Goal: Task Accomplishment & Management: Manage account settings

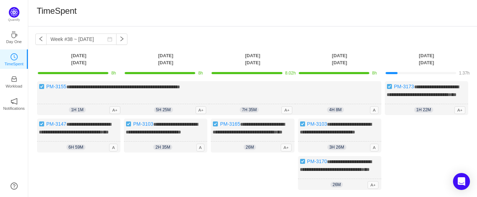
scroll to position [21, 0]
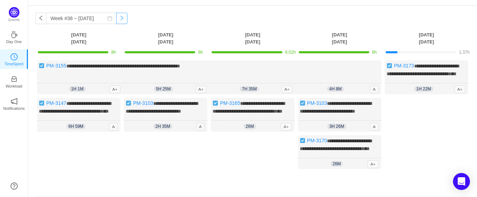
click at [116, 17] on button "button" at bounding box center [121, 18] width 11 height 11
type input "Week #39 ~ [DATE]"
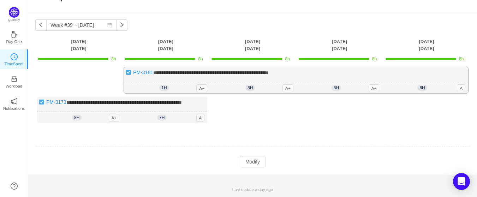
click at [252, 70] on span "**********" at bounding box center [210, 72] width 115 height 5
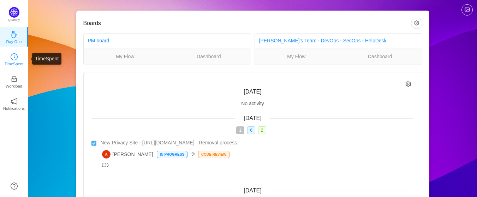
click at [14, 61] on p "TimeSpent" at bounding box center [14, 64] width 19 height 6
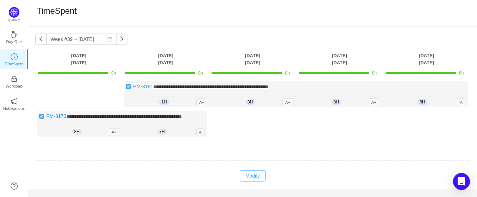
click at [249, 182] on button "Modify" at bounding box center [253, 175] width 26 height 11
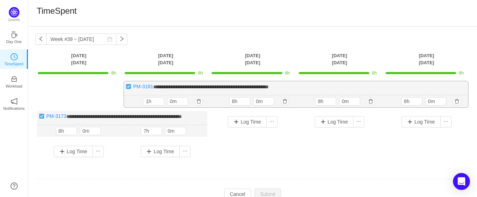
click at [224, 88] on span "**********" at bounding box center [210, 86] width 115 height 5
click at [269, 86] on span "**********" at bounding box center [210, 86] width 115 height 5
click at [252, 87] on span "**********" at bounding box center [210, 86] width 115 height 5
click at [149, 101] on input "1h" at bounding box center [153, 101] width 20 height 8
click at [159, 100] on icon "icon: up" at bounding box center [160, 100] width 2 height 2
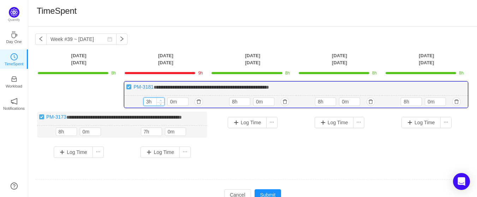
click at [159, 100] on icon "icon: up" at bounding box center [160, 100] width 2 height 2
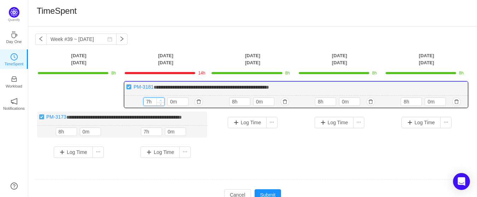
type input "8h"
click at [159, 100] on icon "icon: up" at bounding box center [160, 100] width 2 height 2
click at [205, 108] on div "**********" at bounding box center [252, 122] width 435 height 82
click at [265, 148] on div "Log Time" at bounding box center [252, 131] width 83 height 39
click at [256, 150] on div "Log Time" at bounding box center [252, 131] width 83 height 39
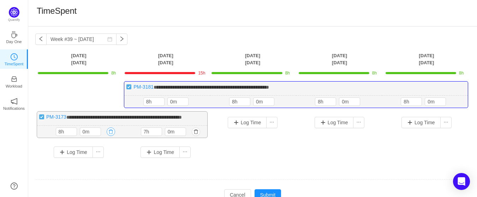
click at [108, 136] on button "button" at bounding box center [111, 131] width 8 height 8
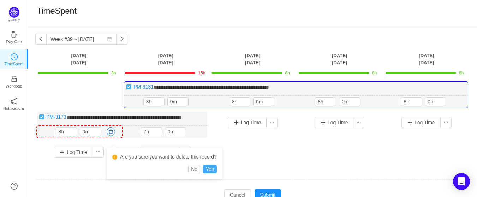
click at [210, 171] on button "Yes" at bounding box center [210, 169] width 14 height 8
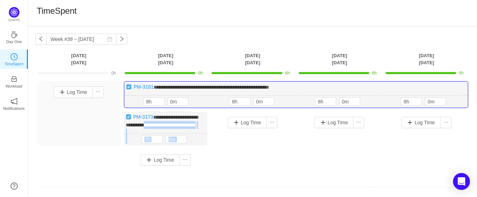
drag, startPoint x: 168, startPoint y: 123, endPoint x: 91, endPoint y: 102, distance: 80.1
click at [91, 102] on div "**********" at bounding box center [252, 126] width 435 height 90
drag, startPoint x: 164, startPoint y: 116, endPoint x: 77, endPoint y: 102, distance: 88.7
click at [77, 102] on div "**********" at bounding box center [252, 126] width 435 height 90
click at [154, 143] on input "7h" at bounding box center [152, 140] width 20 height 8
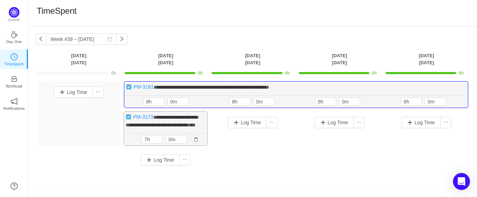
click at [167, 118] on span "**********" at bounding box center [162, 121] width 72 height 13
click at [65, 92] on button "Log Time" at bounding box center [73, 92] width 39 height 11
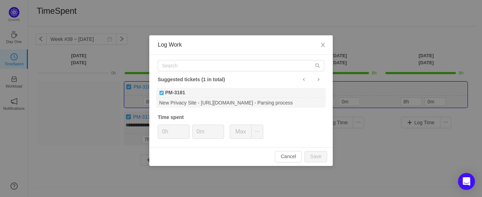
click at [203, 59] on div "Suggested tickets (1 in total) PM-3181 New Privacy Site - https://www.intelius.…" at bounding box center [241, 101] width 184 height 93
click at [288, 157] on button "Cancel" at bounding box center [288, 156] width 27 height 11
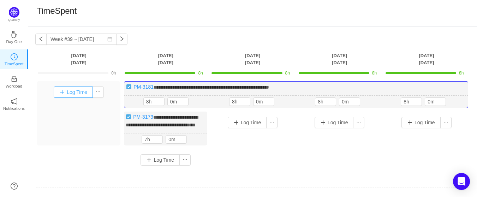
click at [69, 94] on button "Log Time" at bounding box center [73, 92] width 39 height 11
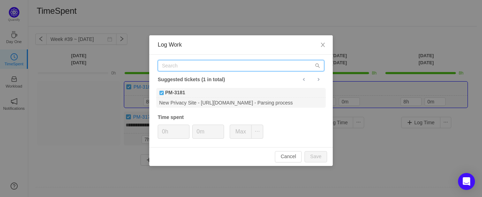
click at [215, 67] on input "text" at bounding box center [241, 65] width 167 height 11
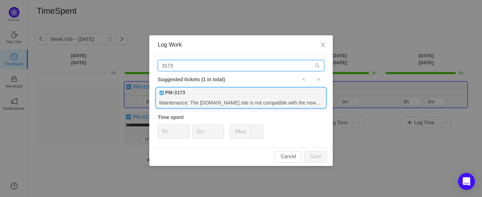
type input "3173"
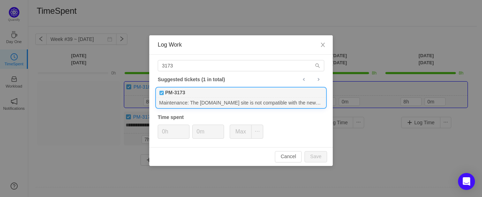
click at [216, 99] on div "Maintenance: The checkpeople.com site is not compatible with the newer version …" at bounding box center [241, 103] width 170 height 10
click at [310, 158] on button "Save" at bounding box center [316, 156] width 23 height 11
type input "0h"
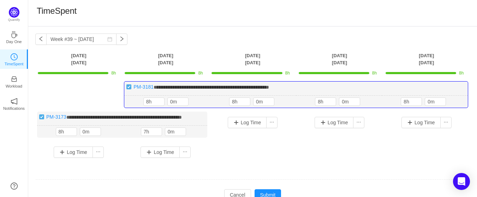
click at [269, 160] on div "**********" at bounding box center [252, 122] width 435 height 82
click at [275, 150] on div "Log Time" at bounding box center [252, 131] width 83 height 39
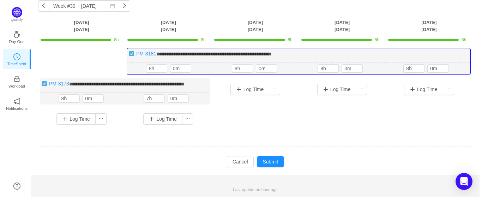
scroll to position [40, 0]
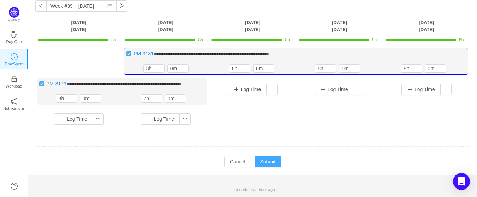
click at [270, 160] on button "Submit" at bounding box center [268, 161] width 27 height 11
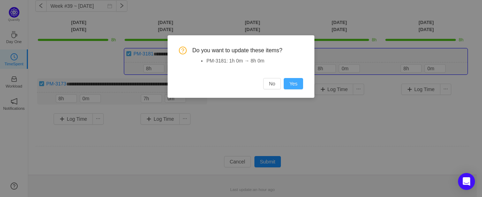
click at [296, 84] on button "Yes" at bounding box center [293, 83] width 19 height 11
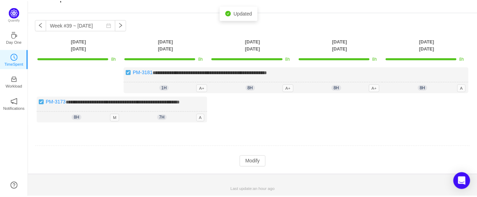
scroll to position [21, 0]
click at [42, 19] on button "button" at bounding box center [40, 24] width 11 height 11
type input "Week #38 ~ [DATE]"
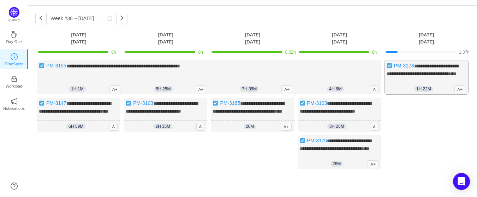
click at [423, 92] on span "1h 22m" at bounding box center [423, 89] width 19 height 6
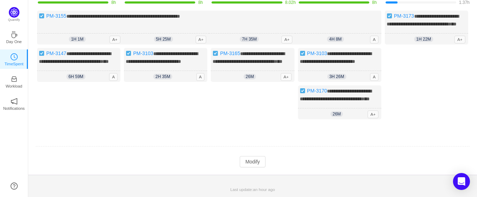
scroll to position [91, 0]
click at [247, 162] on button "Modify" at bounding box center [253, 161] width 26 height 11
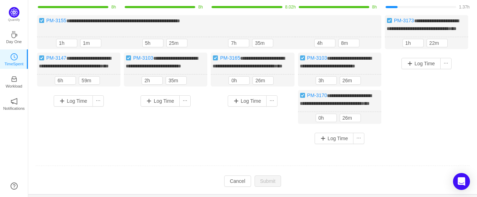
scroll to position [19, 0]
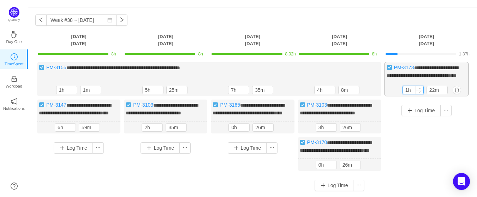
drag, startPoint x: 414, startPoint y: 96, endPoint x: 405, endPoint y: 96, distance: 9.2
click at [405, 94] on input "1h" at bounding box center [413, 90] width 20 height 8
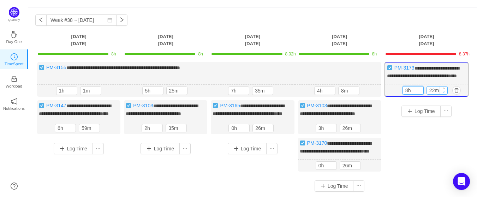
type input "8h"
click at [443, 93] on icon "icon: down" at bounding box center [444, 91] width 2 height 1
type input "0m"
click at [443, 93] on icon "icon: down" at bounding box center [444, 91] width 2 height 1
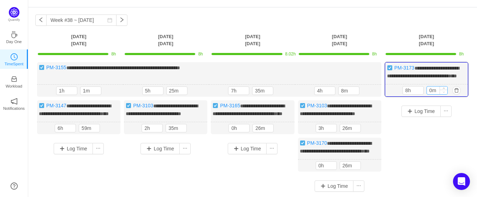
click at [443, 93] on icon "icon: down" at bounding box center [444, 91] width 2 height 1
click at [427, 142] on div "Log Time" at bounding box center [426, 140] width 83 height 80
click at [370, 95] on button "button" at bounding box center [370, 91] width 8 height 8
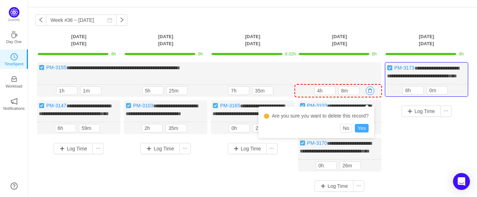
click at [359, 130] on button "Yes" at bounding box center [362, 128] width 14 height 8
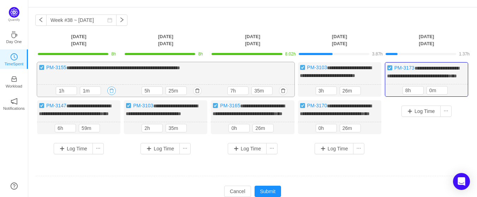
click at [111, 95] on button "button" at bounding box center [111, 91] width 8 height 8
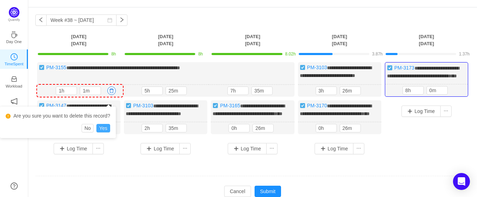
click at [106, 126] on button "Yes" at bounding box center [103, 128] width 14 height 8
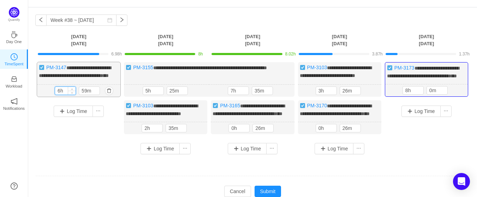
drag, startPoint x: 62, startPoint y: 97, endPoint x: 55, endPoint y: 96, distance: 7.4
click at [55, 95] on div "6h" at bounding box center [65, 91] width 21 height 8
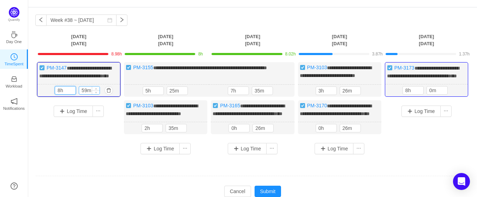
type input "8h"
click at [86, 94] on input "59m" at bounding box center [89, 91] width 20 height 8
click at [98, 94] on span "Decrease Value" at bounding box center [95, 92] width 7 height 5
click at [97, 94] on span "Decrease Value" at bounding box center [95, 92] width 7 height 5
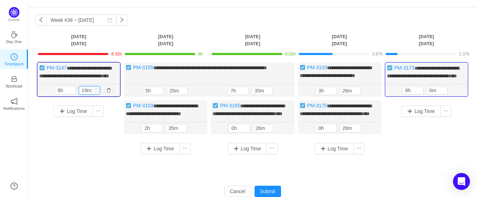
click at [97, 94] on span "Decrease Value" at bounding box center [95, 92] width 7 height 5
type input "0m"
click at [98, 94] on span "Decrease Value" at bounding box center [95, 92] width 7 height 5
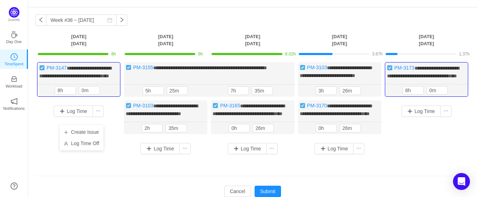
click at [89, 150] on div "Create Issue Log Time Off" at bounding box center [82, 137] width 44 height 25
drag, startPoint x: 151, startPoint y: 99, endPoint x: 143, endPoint y: 99, distance: 8.1
click at [143, 95] on input "5h" at bounding box center [153, 91] width 20 height 8
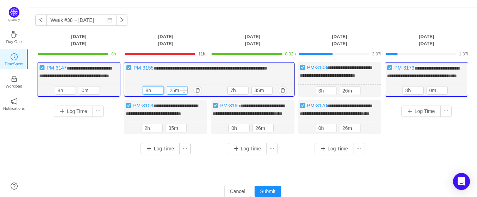
type input "8h"
drag, startPoint x: 178, startPoint y: 98, endPoint x: 169, endPoint y: 98, distance: 9.5
click at [169, 94] on input "25m" at bounding box center [177, 91] width 20 height 8
click at [186, 94] on span "Decrease Value" at bounding box center [183, 92] width 7 height 5
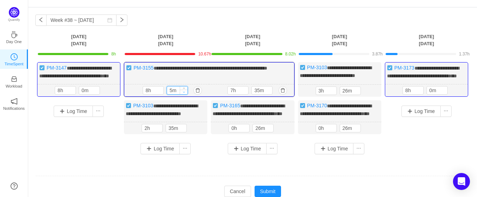
type input "0m"
click at [186, 94] on span "Decrease Value" at bounding box center [183, 92] width 7 height 5
click at [215, 79] on div "**********" at bounding box center [209, 79] width 170 height 35
click at [283, 95] on button "button" at bounding box center [283, 90] width 8 height 8
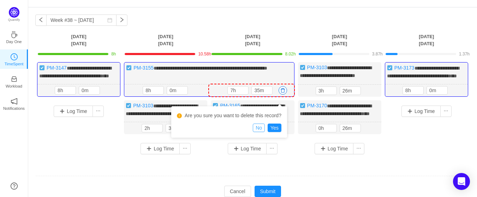
click at [259, 128] on button "No" at bounding box center [259, 128] width 12 height 8
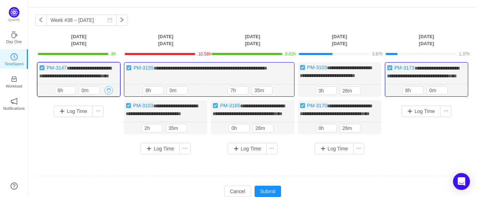
click at [109, 95] on button "button" at bounding box center [109, 90] width 8 height 8
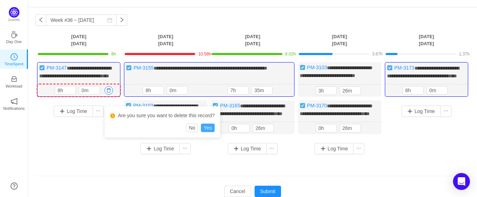
click at [212, 126] on button "Yes" at bounding box center [208, 128] width 14 height 8
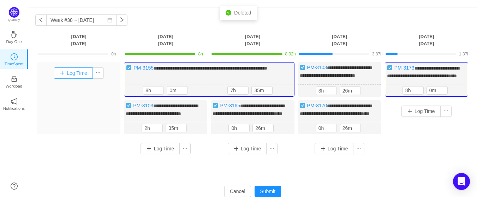
click at [70, 70] on button "Log Time" at bounding box center [73, 72] width 39 height 11
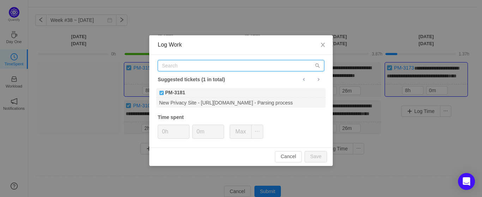
click at [192, 71] on input "text" at bounding box center [241, 65] width 167 height 11
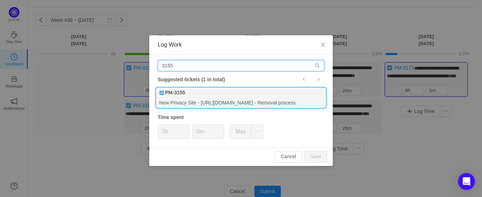
type input "3155"
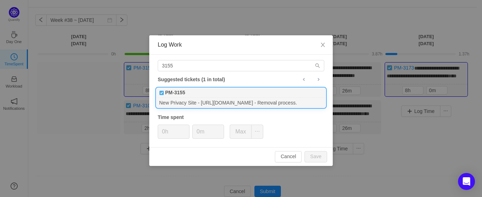
click at [209, 100] on div "New Privacy Site - https://members.phonenumbers.org/opt-out - Removal process." at bounding box center [241, 103] width 170 height 10
click at [322, 157] on button "Save" at bounding box center [316, 156] width 23 height 11
type input "0h"
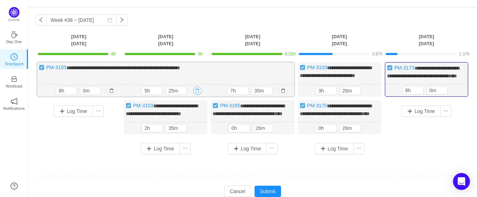
click at [196, 95] on button "button" at bounding box center [197, 91] width 8 height 8
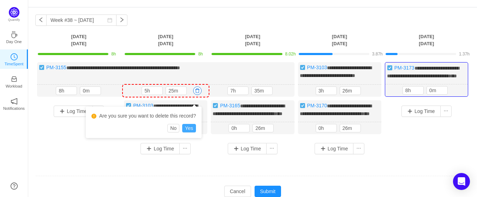
click at [189, 129] on button "Yes" at bounding box center [189, 128] width 14 height 8
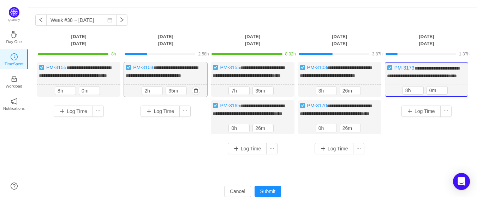
click at [145, 74] on span "**********" at bounding box center [162, 71] width 72 height 13
click at [148, 74] on span "**********" at bounding box center [162, 71] width 72 height 13
click at [149, 68] on link "PM-3103" at bounding box center [143, 68] width 20 height 6
click at [195, 95] on button "button" at bounding box center [196, 91] width 8 height 8
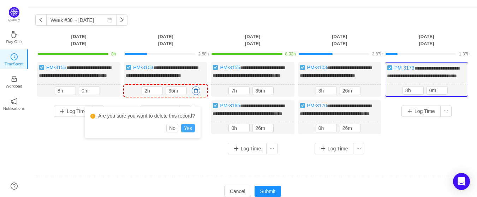
click at [191, 129] on button "Yes" at bounding box center [188, 128] width 14 height 8
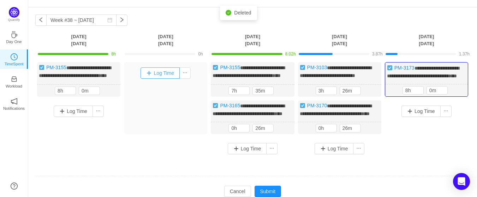
click at [154, 75] on button "Log Time" at bounding box center [160, 72] width 39 height 11
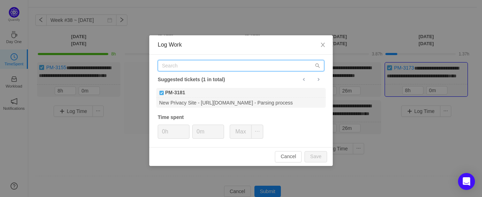
click at [201, 64] on input "text" at bounding box center [241, 65] width 167 height 11
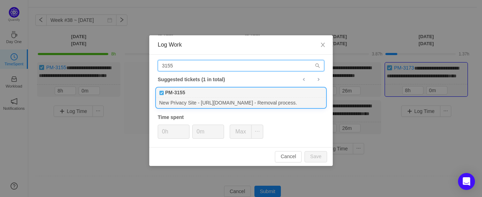
type input "3155"
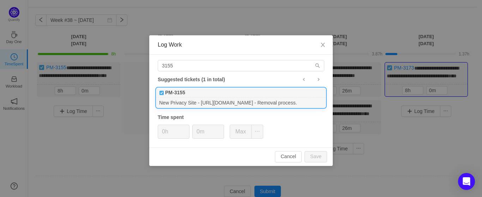
click at [194, 101] on div "New Privacy Site - https://members.phonenumbers.org/opt-out - Removal process." at bounding box center [241, 103] width 170 height 10
click at [314, 157] on button "Save" at bounding box center [316, 156] width 23 height 11
type input "0h"
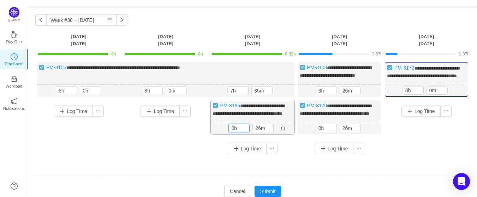
drag, startPoint x: 239, startPoint y: 143, endPoint x: 228, endPoint y: 142, distance: 10.7
click at [228, 135] on div "26m 0h 26m" at bounding box center [252, 128] width 83 height 12
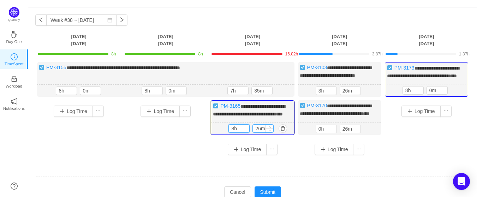
type input "8h"
click at [261, 132] on input "26m" at bounding box center [263, 129] width 20 height 8
click at [271, 132] on span "Decrease Value" at bounding box center [269, 130] width 7 height 5
type input "0m"
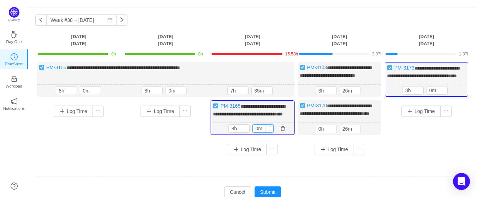
click at [271, 132] on span "Decrease Value" at bounding box center [269, 130] width 7 height 5
click at [289, 155] on div "Log Time" at bounding box center [253, 149] width 80 height 11
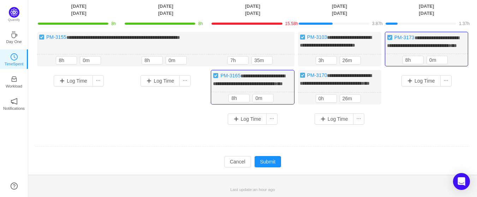
scroll to position [63, 0]
click at [284, 56] on button "button" at bounding box center [283, 60] width 8 height 8
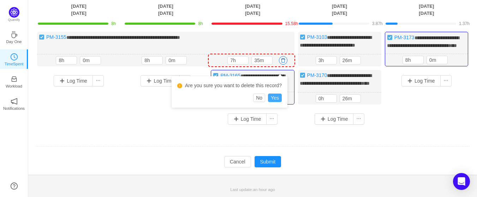
click at [275, 94] on button "Yes" at bounding box center [275, 98] width 14 height 8
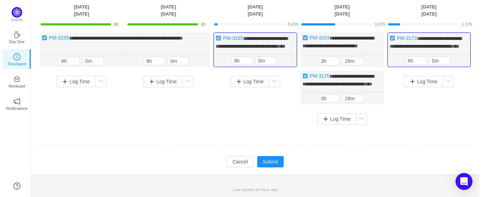
scroll to position [62, 0]
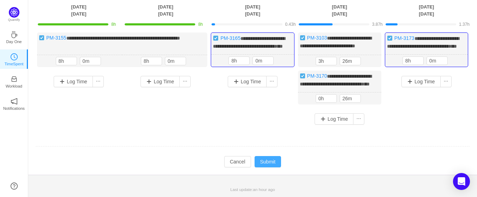
click at [273, 164] on button "Submit" at bounding box center [268, 161] width 27 height 11
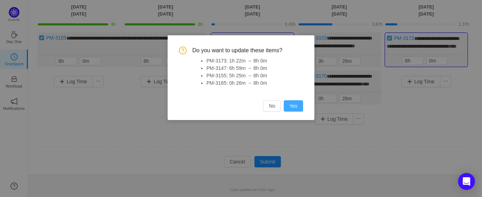
click at [292, 106] on button "Yes" at bounding box center [293, 105] width 19 height 11
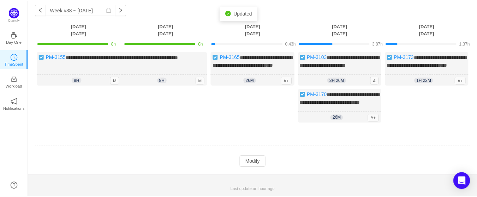
scroll to position [43, 0]
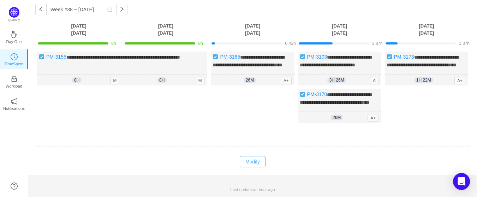
click at [263, 158] on button "Modify" at bounding box center [253, 161] width 26 height 11
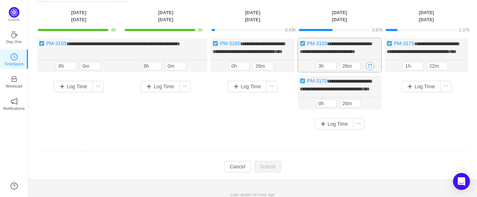
click at [370, 70] on button "button" at bounding box center [370, 66] width 8 height 8
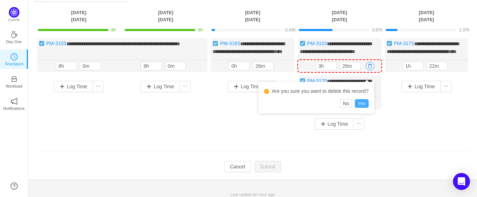
click at [361, 102] on button "Yes" at bounding box center [362, 103] width 14 height 8
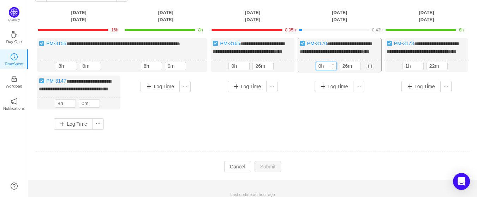
drag, startPoint x: 325, startPoint y: 72, endPoint x: 316, endPoint y: 72, distance: 9.5
click at [316, 70] on input "0h" at bounding box center [326, 66] width 20 height 8
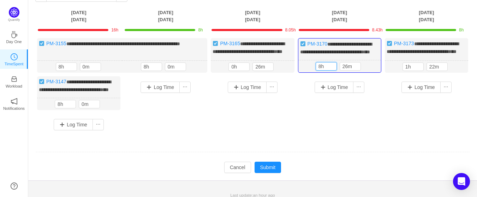
type input "8h"
click at [304, 117] on div "Log Time" at bounding box center [339, 99] width 83 height 47
click at [357, 66] on icon "icon: up" at bounding box center [357, 65] width 2 height 2
click at [358, 69] on icon "icon: down" at bounding box center [357, 68] width 2 height 2
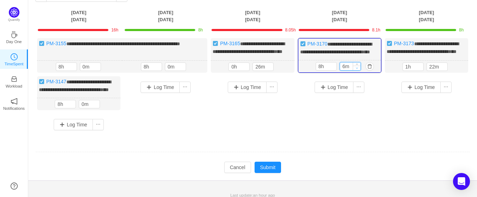
click at [357, 69] on icon "icon: down" at bounding box center [357, 68] width 2 height 2
type input "0m"
click at [356, 69] on icon "icon: down" at bounding box center [357, 68] width 2 height 2
click at [355, 123] on div "Log Time" at bounding box center [339, 99] width 83 height 47
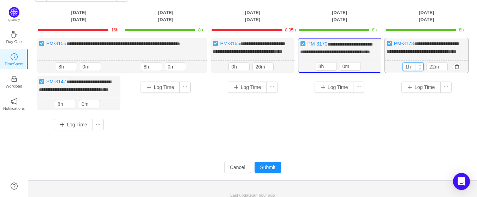
drag, startPoint x: 413, startPoint y: 72, endPoint x: 403, endPoint y: 72, distance: 10.2
click at [403, 71] on input "1h" at bounding box center [413, 67] width 20 height 8
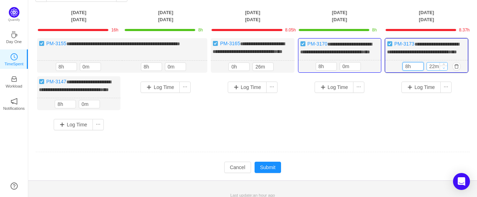
type input "8h"
click at [446, 70] on span "Decrease Value" at bounding box center [443, 68] width 7 height 5
type input "0m"
click at [446, 70] on span "Decrease Value" at bounding box center [443, 68] width 7 height 5
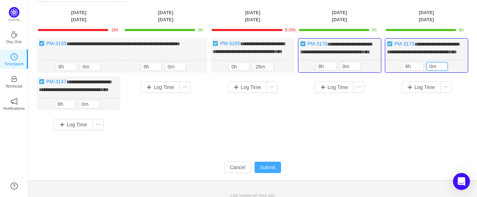
click at [267, 173] on button "Submit" at bounding box center [268, 167] width 27 height 11
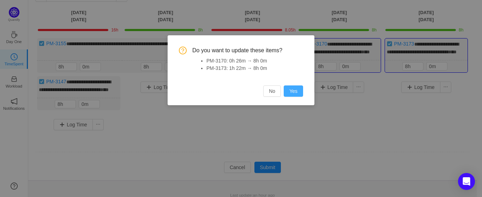
click at [293, 88] on button "Yes" at bounding box center [293, 90] width 19 height 11
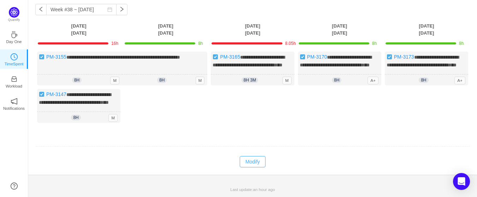
click at [252, 159] on button "Modify" at bounding box center [253, 161] width 26 height 11
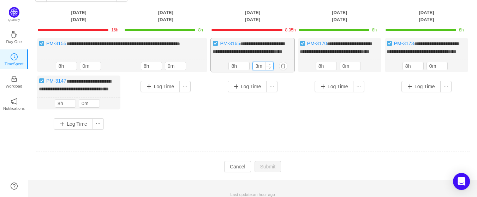
click at [257, 70] on input "3m" at bounding box center [263, 66] width 20 height 8
click at [268, 70] on span "Decrease Value" at bounding box center [269, 67] width 7 height 5
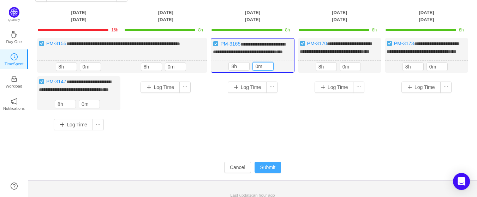
click at [268, 173] on button "Submit" at bounding box center [268, 167] width 27 height 11
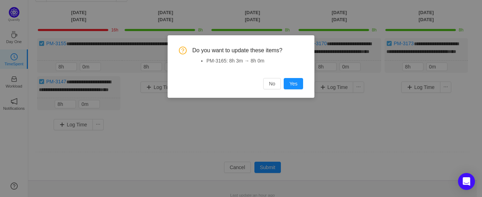
click at [293, 81] on button "Yes" at bounding box center [293, 83] width 19 height 11
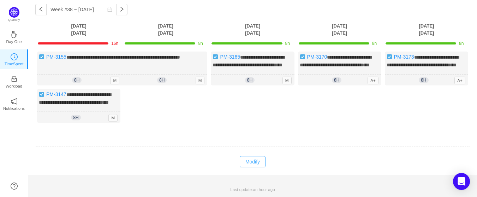
click at [258, 160] on button "Modify" at bounding box center [253, 161] width 26 height 11
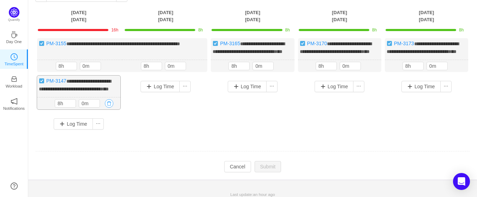
click at [108, 108] on button "button" at bounding box center [109, 103] width 8 height 8
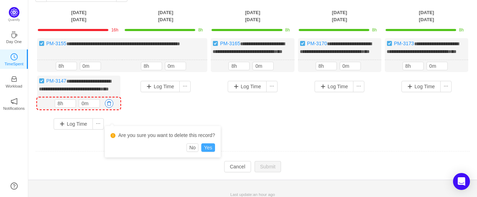
click at [214, 148] on button "Yes" at bounding box center [208, 147] width 14 height 8
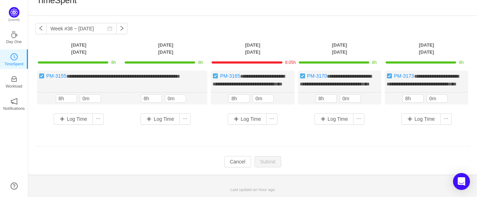
scroll to position [17, 0]
click at [292, 144] on td at bounding box center [252, 147] width 435 height 18
click at [238, 161] on button "Cancel" at bounding box center [237, 161] width 27 height 11
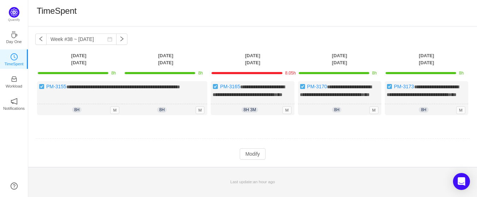
scroll to position [0, 0]
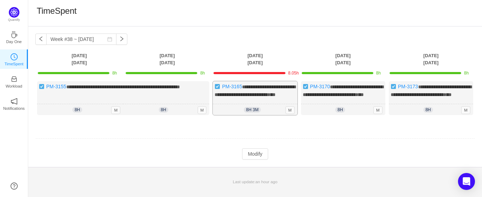
click at [255, 113] on span "8h 3m" at bounding box center [252, 110] width 17 height 6
click at [257, 160] on button "Modify" at bounding box center [255, 153] width 26 height 11
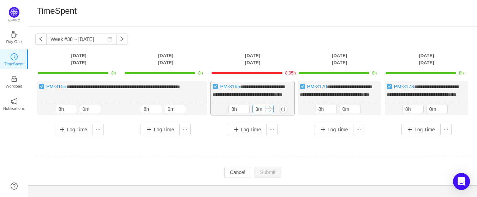
type input "0m"
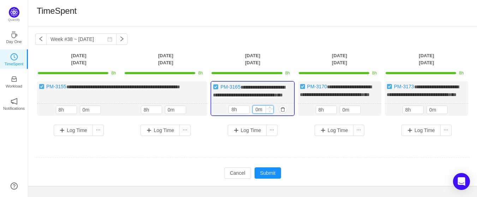
click at [269, 112] on icon "icon: down" at bounding box center [270, 111] width 2 height 2
click at [266, 179] on button "Submit" at bounding box center [268, 172] width 27 height 11
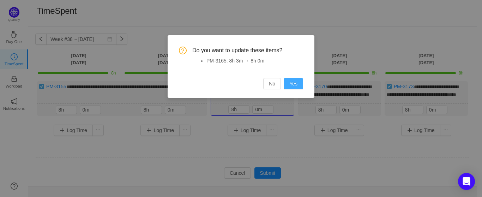
click at [295, 86] on button "Yes" at bounding box center [293, 83] width 19 height 11
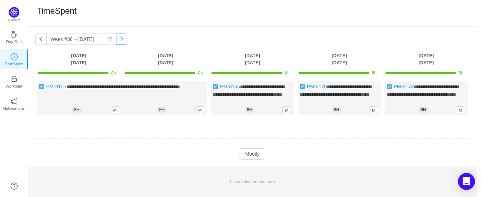
click at [118, 38] on button "button" at bounding box center [121, 39] width 11 height 11
type input "Week #39 ~ [DATE]"
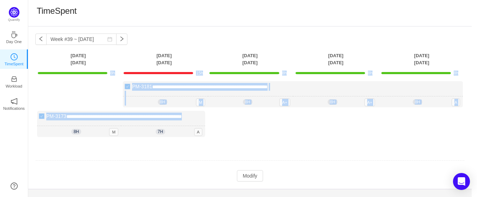
drag, startPoint x: 118, startPoint y: 123, endPoint x: 57, endPoint y: 75, distance: 77.9
click at [57, 75] on tbody "**********" at bounding box center [249, 123] width 429 height 115
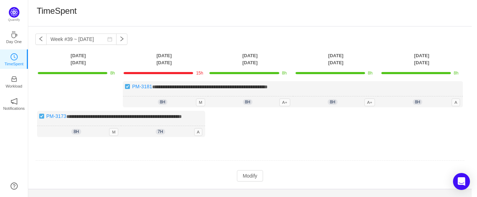
click at [285, 136] on div "Log Time" at bounding box center [250, 126] width 82 height 30
click at [66, 90] on div "**********" at bounding box center [249, 112] width 429 height 63
click at [250, 182] on button "Modify" at bounding box center [250, 175] width 26 height 11
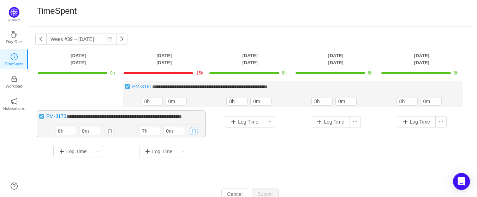
click at [194, 135] on button "button" at bounding box center [194, 131] width 8 height 8
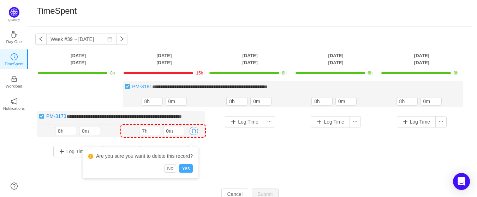
click at [187, 169] on button "Yes" at bounding box center [186, 168] width 14 height 8
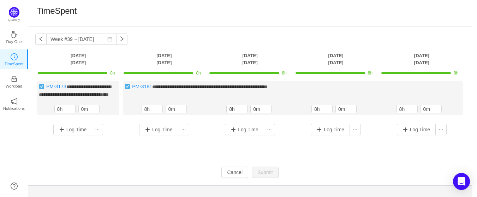
click at [317, 158] on td at bounding box center [249, 157] width 429 height 18
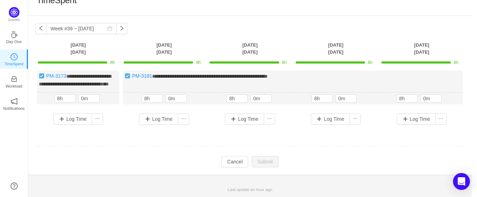
scroll to position [17, 0]
click at [229, 159] on button "Cancel" at bounding box center [234, 161] width 27 height 11
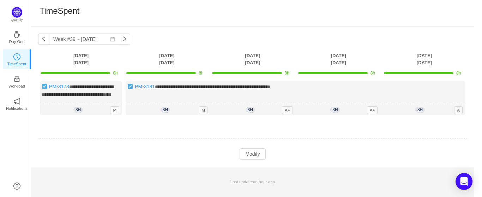
scroll to position [0, 0]
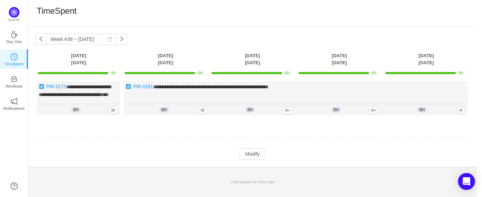
click at [206, 19] on div "TimeSpent" at bounding box center [253, 13] width 432 height 15
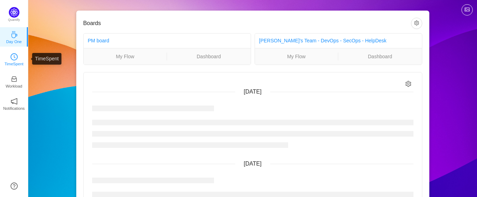
click at [13, 56] on icon "icon: clock-circle" at bounding box center [14, 56] width 7 height 7
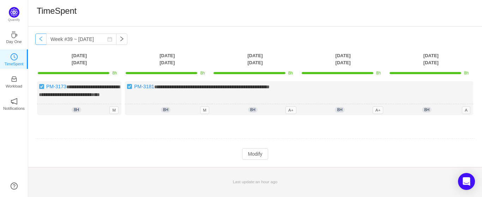
click at [40, 41] on button "button" at bounding box center [40, 39] width 11 height 11
type input "Week #38 ~ [DATE]"
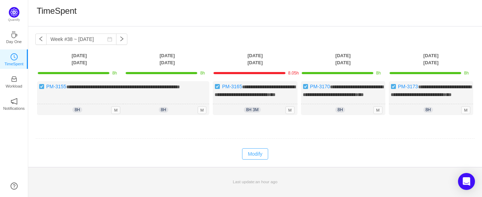
click at [257, 160] on button "Modify" at bounding box center [255, 153] width 26 height 11
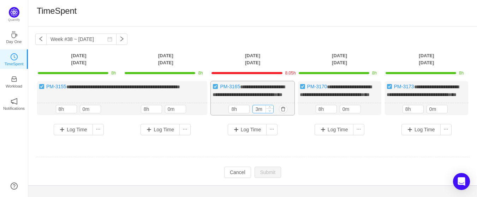
type input "0m"
click at [272, 113] on span "Decrease Value" at bounding box center [269, 110] width 7 height 5
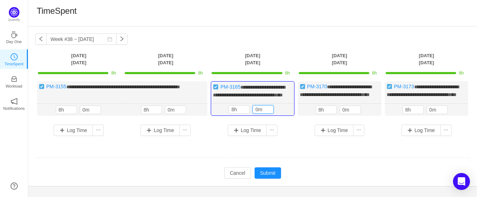
click at [291, 162] on td at bounding box center [252, 158] width 435 height 18
click at [266, 179] on button "Submit" at bounding box center [268, 172] width 27 height 11
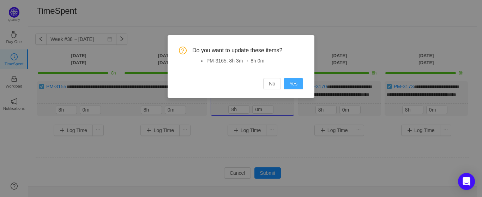
click at [296, 82] on button "Yes" at bounding box center [293, 83] width 19 height 11
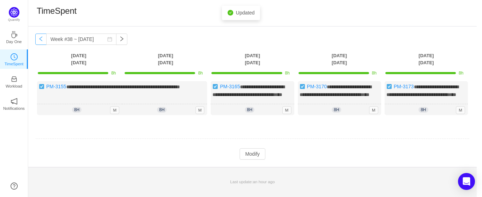
click at [40, 39] on button "button" at bounding box center [40, 39] width 11 height 11
type input "Week #37 ~ Sep 08"
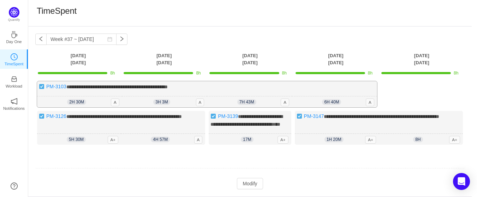
click at [71, 88] on span "**********" at bounding box center [116, 86] width 101 height 5
click at [246, 189] on button "Modify" at bounding box center [250, 183] width 26 height 11
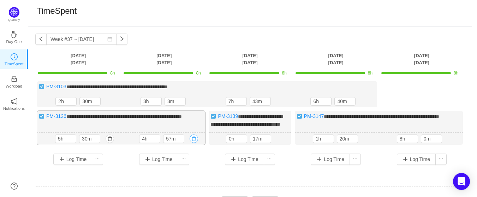
click at [192, 143] on button "button" at bounding box center [194, 139] width 8 height 8
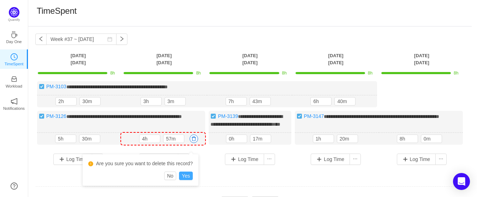
click at [186, 178] on button "Yes" at bounding box center [186, 176] width 14 height 8
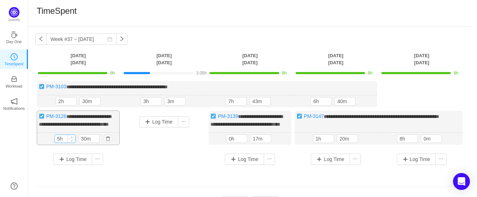
click at [63, 143] on input "5h" at bounding box center [65, 139] width 20 height 8
click at [72, 139] on icon "icon: up" at bounding box center [71, 137] width 2 height 2
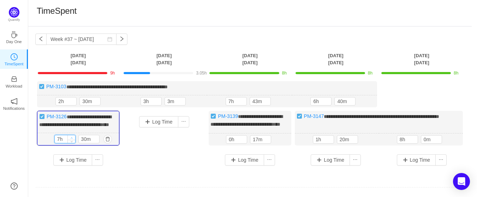
click at [72, 139] on icon "icon: up" at bounding box center [72, 137] width 2 height 1
type input "8h"
click at [72, 139] on icon "icon: up" at bounding box center [72, 137] width 2 height 1
click at [88, 143] on input "30m" at bounding box center [89, 139] width 20 height 8
click at [97, 142] on icon "icon: down" at bounding box center [95, 140] width 2 height 2
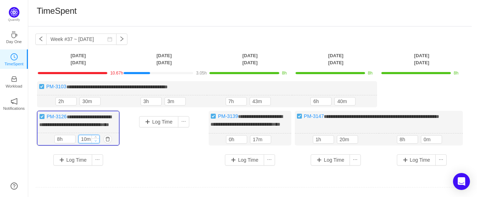
click at [96, 142] on icon "icon: down" at bounding box center [96, 140] width 2 height 1
type input "0m"
click at [96, 142] on icon "icon: down" at bounding box center [96, 140] width 2 height 1
click at [134, 150] on div "Log Time" at bounding box center [164, 134] width 82 height 47
click at [112, 102] on button "button" at bounding box center [111, 101] width 8 height 8
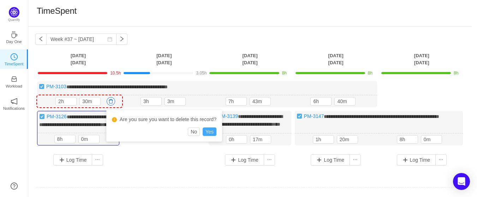
click at [213, 132] on button "Yes" at bounding box center [210, 131] width 14 height 8
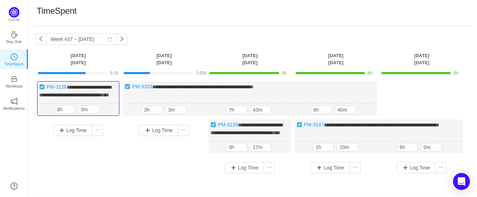
click at [176, 165] on div "Log Time" at bounding box center [164, 142] width 82 height 47
click at [196, 114] on button "button" at bounding box center [196, 110] width 8 height 8
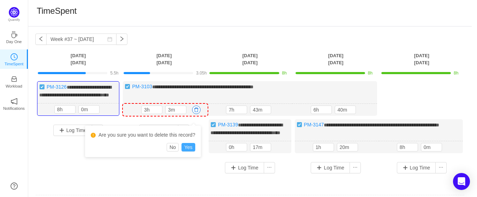
click at [191, 150] on button "Yes" at bounding box center [189, 147] width 14 height 8
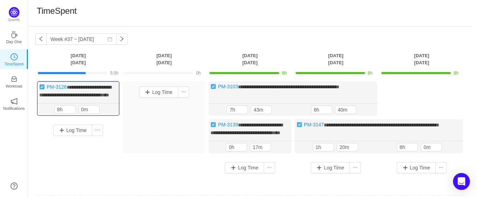
scroll to position [35, 0]
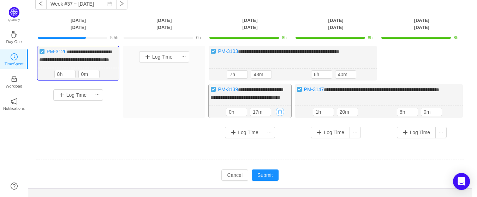
click at [280, 116] on button "button" at bounding box center [280, 112] width 8 height 8
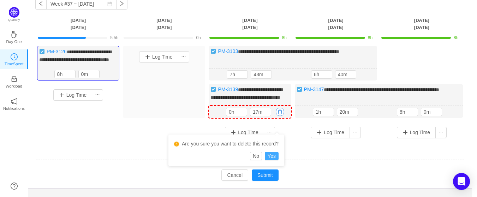
click at [271, 155] on button "Yes" at bounding box center [272, 156] width 14 height 8
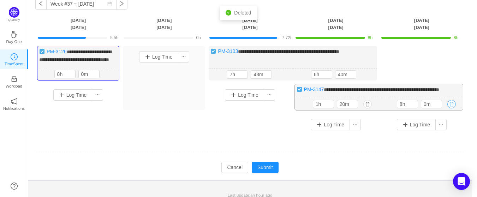
click at [452, 108] on button "button" at bounding box center [451, 104] width 8 height 8
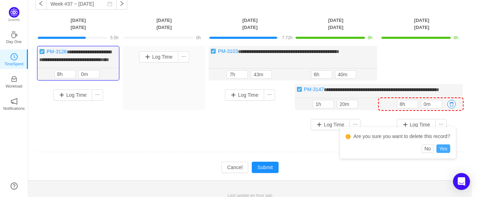
click at [444, 148] on button "Yes" at bounding box center [443, 148] width 14 height 8
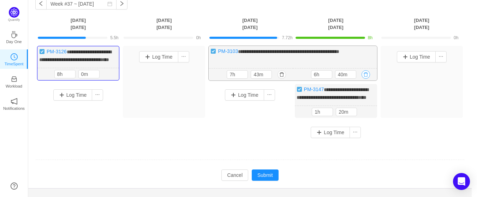
click at [365, 79] on button "button" at bounding box center [366, 74] width 8 height 8
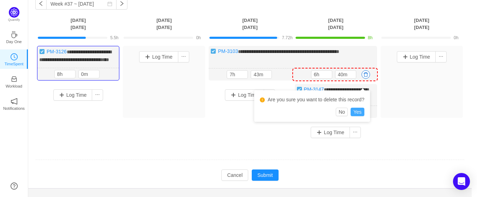
click at [358, 112] on button "Yes" at bounding box center [358, 112] width 14 height 8
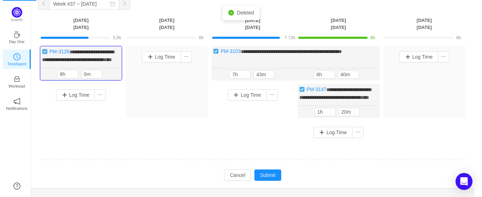
scroll to position [18, 0]
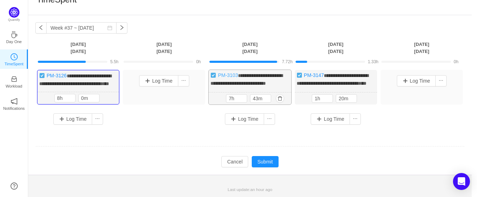
click at [231, 72] on link "PM-3103" at bounding box center [228, 75] width 20 height 6
click at [281, 98] on button "button" at bounding box center [280, 98] width 8 height 8
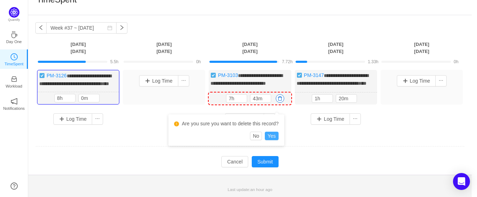
click at [269, 132] on button "Yes" at bounding box center [272, 136] width 14 height 8
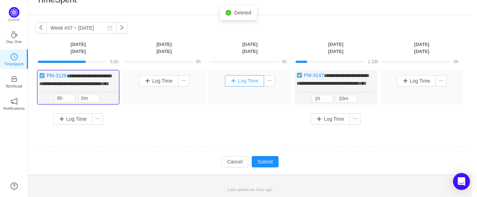
click at [241, 77] on button "Log Time" at bounding box center [244, 80] width 39 height 11
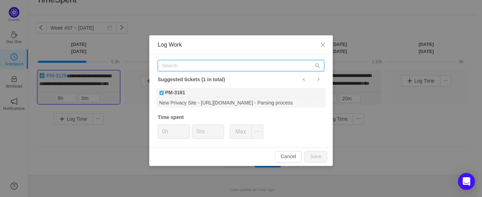
click at [187, 61] on input "text" at bounding box center [241, 65] width 167 height 11
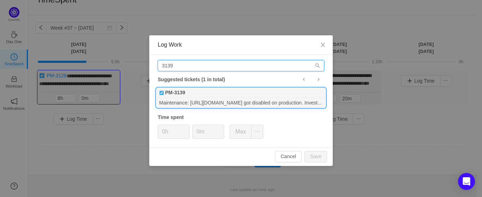
type input "3139"
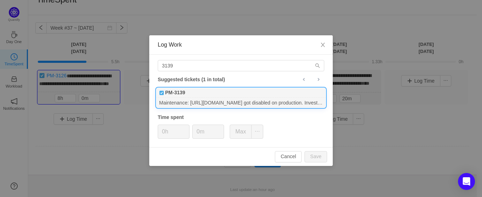
click at [198, 105] on div "Maintenance: https://www.reversephonecheck.com/ got disabled on production. Inv…" at bounding box center [241, 103] width 170 height 10
click at [317, 158] on button "Save" at bounding box center [316, 156] width 23 height 11
type input "0h"
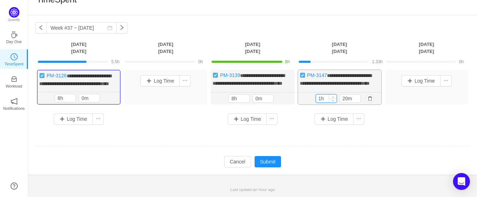
click at [326, 100] on input "1h" at bounding box center [326, 99] width 20 height 8
click at [334, 96] on icon "icon: up" at bounding box center [333, 97] width 2 height 2
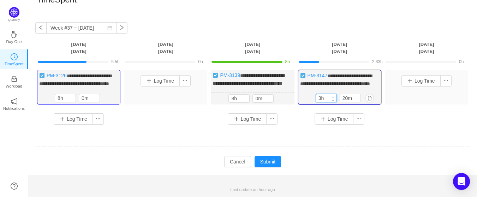
click at [334, 96] on icon "icon: up" at bounding box center [333, 97] width 2 height 2
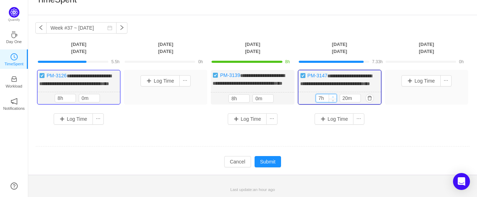
type input "8h"
click at [334, 96] on icon "icon: up" at bounding box center [333, 97] width 2 height 2
click at [356, 100] on icon "icon: down" at bounding box center [357, 100] width 2 height 2
type input "0m"
click at [356, 100] on icon "icon: down" at bounding box center [357, 100] width 2 height 2
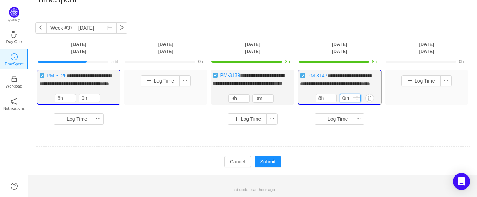
click at [356, 100] on icon "icon: down" at bounding box center [357, 100] width 2 height 2
click at [379, 123] on div "Log Time" at bounding box center [340, 118] width 80 height 11
click at [420, 75] on button "Log Time" at bounding box center [421, 80] width 39 height 11
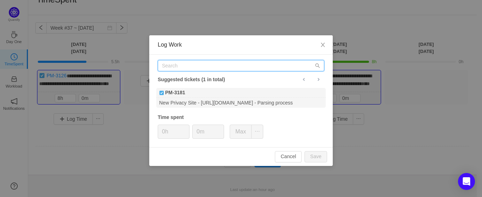
click at [192, 66] on input "text" at bounding box center [241, 65] width 167 height 11
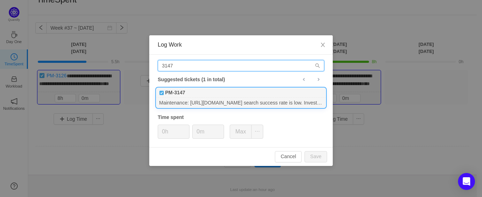
type input "3147"
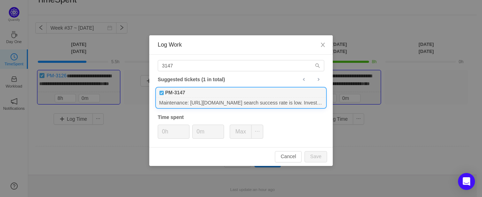
click at [203, 95] on div "PM-3147" at bounding box center [241, 93] width 170 height 10
click at [314, 155] on button "Save" at bounding box center [316, 156] width 23 height 11
type input "0h"
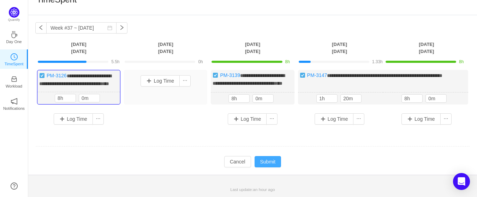
click at [273, 160] on button "Submit" at bounding box center [268, 161] width 27 height 11
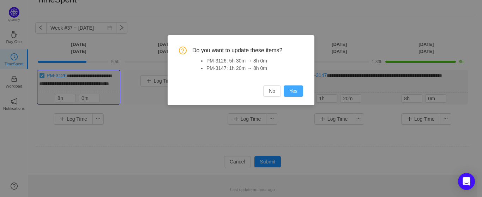
click at [297, 93] on button "Yes" at bounding box center [293, 90] width 19 height 11
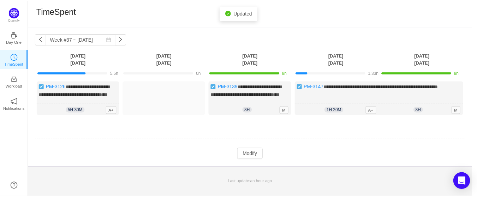
scroll to position [0, 0]
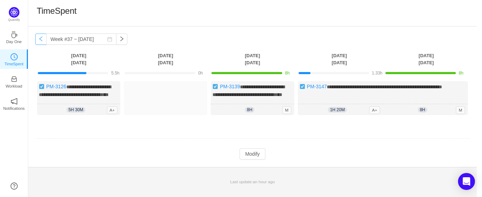
click at [41, 37] on button "button" at bounding box center [40, 39] width 11 height 11
type input "Week #36 ~ Sep 01"
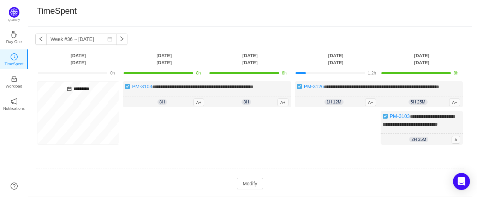
click at [59, 110] on div "*********" at bounding box center [78, 113] width 82 height 64
click at [67, 90] on icon "icon: calendar" at bounding box center [69, 89] width 5 height 5
click at [88, 88] on h5 "*********" at bounding box center [78, 89] width 78 height 8
drag, startPoint x: 89, startPoint y: 115, endPoint x: 235, endPoint y: 154, distance: 150.6
click at [235, 148] on div "Log Time" at bounding box center [250, 129] width 82 height 37
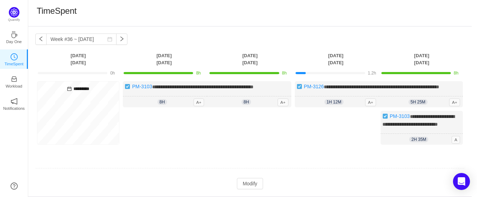
click at [75, 62] on th "Monday Sep 1" at bounding box center [78, 59] width 86 height 14
click at [67, 87] on icon "icon: calendar" at bounding box center [69, 89] width 5 height 5
click at [55, 145] on div "*********" at bounding box center [78, 113] width 82 height 64
click at [415, 142] on span "2h 35m" at bounding box center [418, 140] width 19 height 6
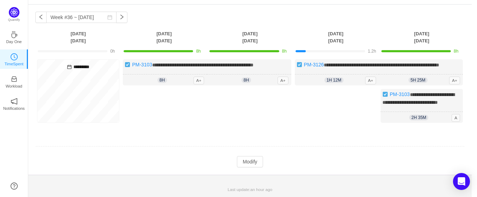
scroll to position [36, 0]
click at [256, 164] on button "Modify" at bounding box center [250, 161] width 26 height 11
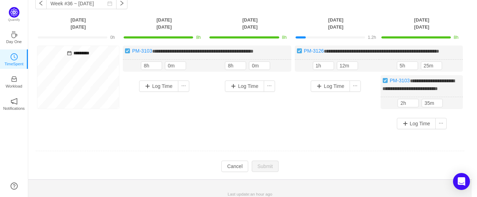
click at [78, 60] on div "*********" at bounding box center [78, 78] width 82 height 64
click at [450, 70] on button "button" at bounding box center [451, 65] width 8 height 8
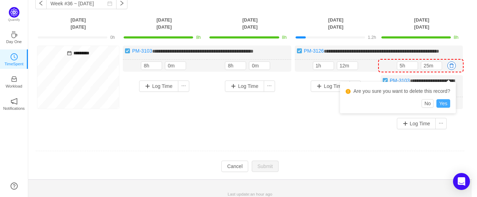
click at [442, 105] on button "Yes" at bounding box center [443, 103] width 14 height 8
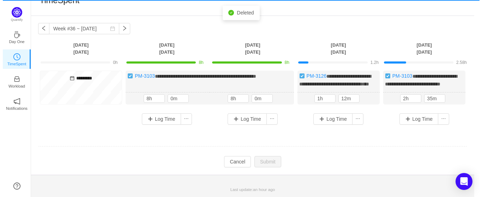
scroll to position [17, 0]
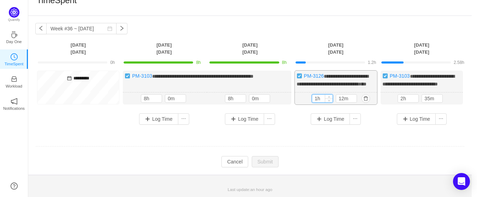
drag, startPoint x: 320, startPoint y: 97, endPoint x: 312, endPoint y: 99, distance: 7.8
click at [312, 99] on div "1h" at bounding box center [322, 98] width 21 height 8
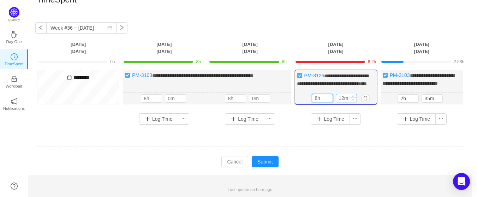
type input "8h"
click at [353, 100] on icon "icon: down" at bounding box center [353, 100] width 2 height 2
type input "0m"
click at [353, 100] on icon "icon: down" at bounding box center [353, 100] width 2 height 2
click at [377, 142] on td at bounding box center [249, 147] width 429 height 18
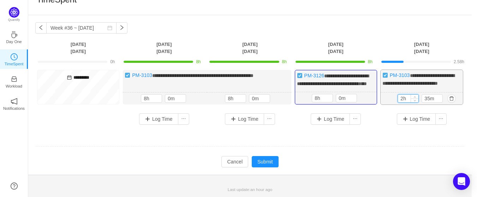
drag, startPoint x: 405, startPoint y: 98, endPoint x: 400, endPoint y: 99, distance: 5.0
click at [400, 99] on input "2h" at bounding box center [408, 99] width 20 height 8
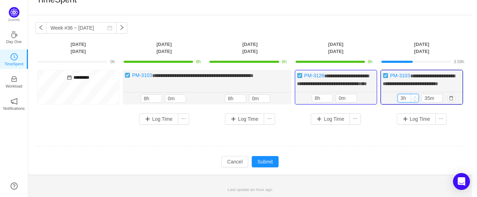
click at [414, 96] on span "Increase Value" at bounding box center [414, 96] width 7 height 5
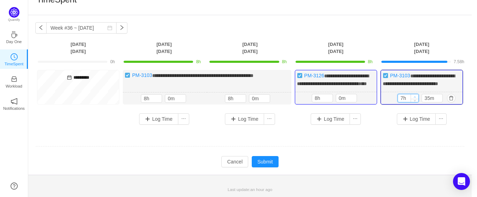
type input "8h"
click at [414, 96] on span "Increase Value" at bounding box center [414, 96] width 7 height 5
click at [441, 100] on span "Decrease Value" at bounding box center [438, 99] width 7 height 5
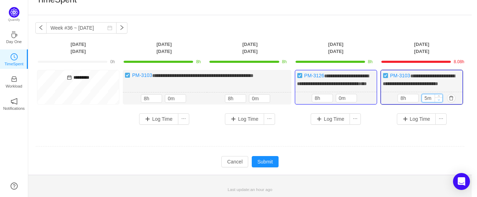
type input "0m"
click at [441, 101] on span "Decrease Value" at bounding box center [438, 99] width 7 height 5
click at [359, 144] on td at bounding box center [249, 147] width 429 height 18
click at [84, 74] on h5 "*********" at bounding box center [78, 78] width 78 height 8
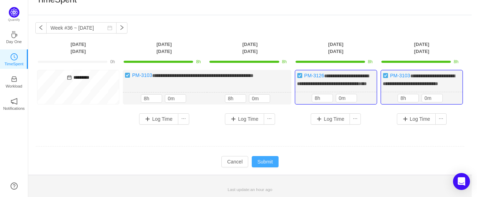
click at [267, 162] on button "Submit" at bounding box center [265, 161] width 27 height 11
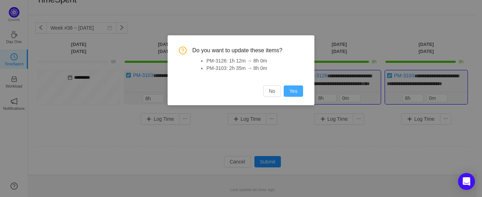
click at [293, 93] on button "Yes" at bounding box center [293, 90] width 19 height 11
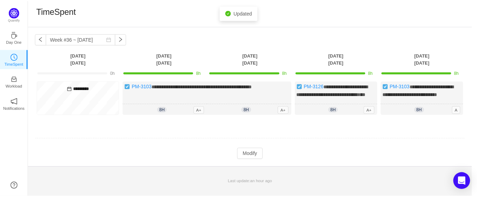
scroll to position [0, 0]
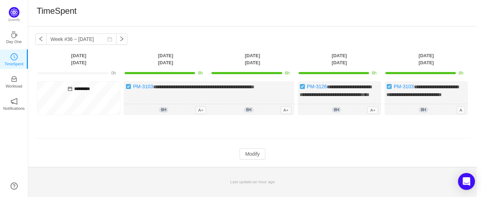
click at [76, 89] on h5 "*********" at bounding box center [78, 89] width 79 height 8
click at [68, 89] on icon "icon: calendar" at bounding box center [70, 89] width 5 height 5
click at [103, 103] on div "*********" at bounding box center [78, 98] width 83 height 34
click at [40, 40] on button "button" at bounding box center [40, 39] width 11 height 11
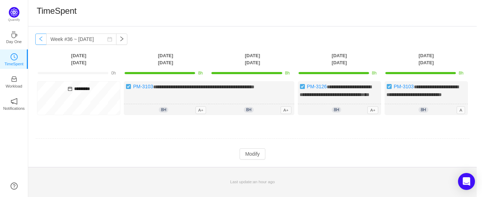
type input "Week #35 ~ Aug 25"
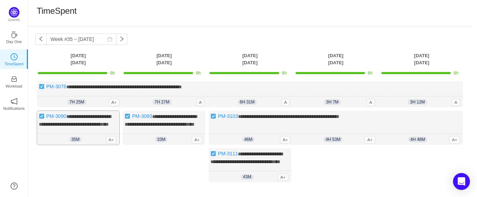
click at [75, 142] on span "35m" at bounding box center [75, 140] width 12 height 6
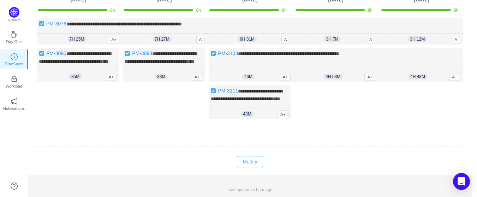
click at [252, 162] on button "Modify" at bounding box center [250, 161] width 26 height 11
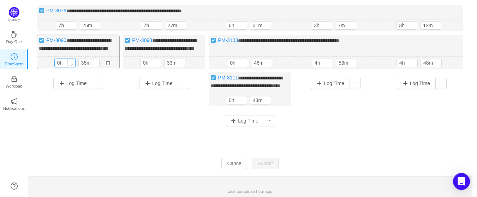
drag, startPoint x: 65, startPoint y: 69, endPoint x: 58, endPoint y: 69, distance: 7.8
click at [58, 67] on input "0h" at bounding box center [65, 63] width 20 height 8
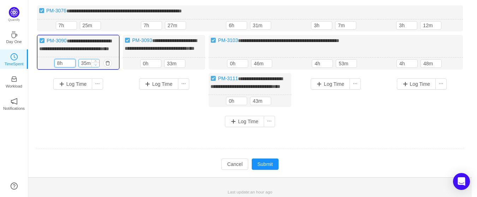
type input "8h"
click at [96, 66] on icon "icon: down" at bounding box center [95, 65] width 2 height 2
click at [96, 67] on span "Decrease Value" at bounding box center [95, 65] width 7 height 5
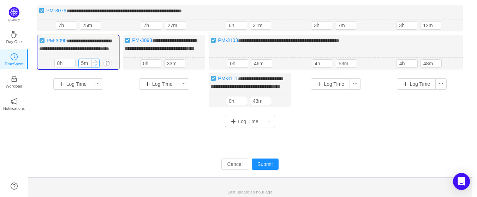
type input "0m"
click at [141, 123] on div "Log Time" at bounding box center [164, 98] width 82 height 51
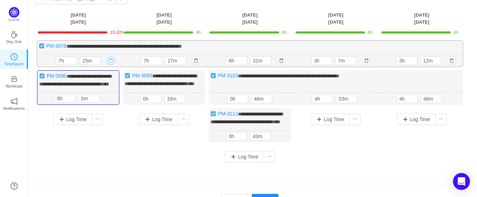
click at [112, 59] on button "button" at bounding box center [111, 61] width 8 height 8
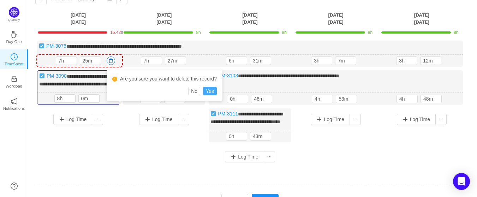
click at [209, 90] on button "Yes" at bounding box center [210, 91] width 14 height 8
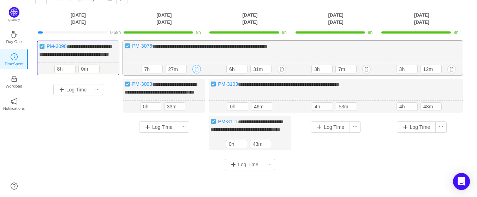
click at [197, 73] on button "button" at bounding box center [196, 69] width 8 height 8
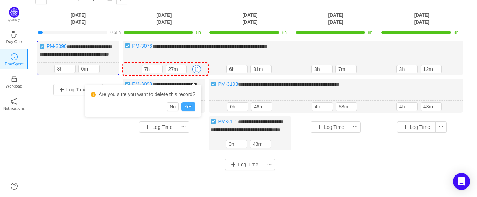
click at [187, 105] on button "Yes" at bounding box center [189, 106] width 14 height 8
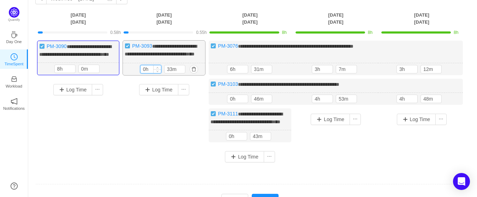
drag, startPoint x: 147, startPoint y: 77, endPoint x: 140, endPoint y: 76, distance: 7.4
click at [140, 73] on div "0h" at bounding box center [150, 69] width 21 height 8
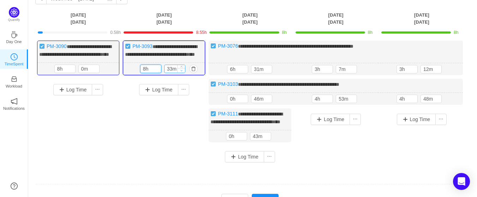
type input "8h"
click at [182, 72] on icon "icon: down" at bounding box center [181, 70] width 2 height 2
type input "0m"
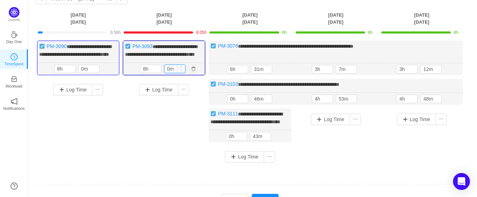
click at [182, 71] on icon "icon: down" at bounding box center [181, 70] width 2 height 1
click at [182, 123] on div "Log Time" at bounding box center [164, 115] width 82 height 72
click at [283, 73] on button "button" at bounding box center [282, 69] width 8 height 8
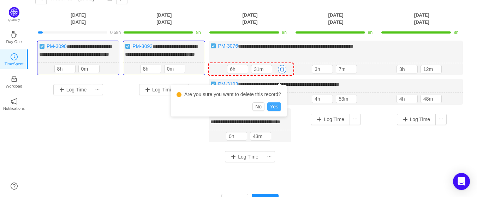
click at [275, 108] on button "Yes" at bounding box center [274, 106] width 14 height 8
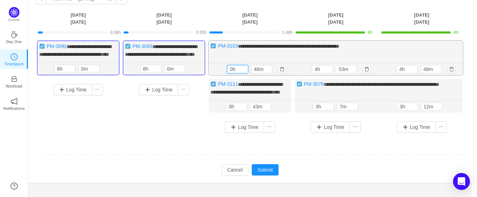
drag, startPoint x: 236, startPoint y: 77, endPoint x: 227, endPoint y: 78, distance: 9.6
click at [226, 76] on div "46m 0h 46m" at bounding box center [251, 69] width 85 height 12
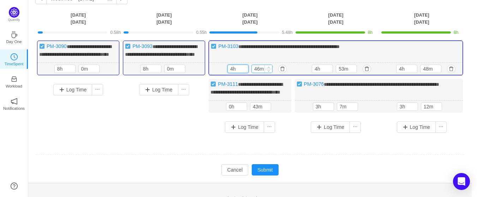
type input "4h"
click at [263, 73] on input "46m" at bounding box center [262, 69] width 20 height 8
click at [268, 72] on icon "icon: down" at bounding box center [268, 70] width 2 height 2
click at [269, 72] on icon "icon: down" at bounding box center [268, 70] width 2 height 2
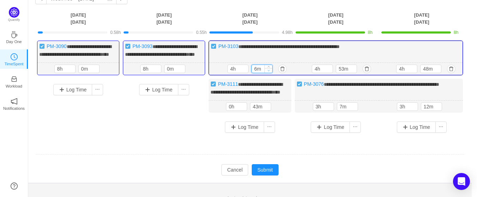
click at [269, 72] on icon "icon: down" at bounding box center [268, 70] width 2 height 2
type input "0m"
click at [269, 72] on icon "icon: down" at bounding box center [268, 70] width 2 height 2
click at [369, 73] on button "button" at bounding box center [367, 69] width 8 height 8
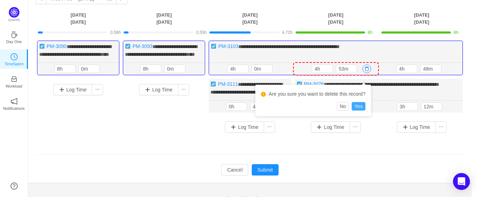
click at [358, 107] on button "Yes" at bounding box center [359, 106] width 14 height 8
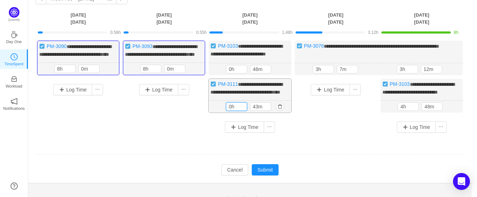
drag, startPoint x: 235, startPoint y: 122, endPoint x: 225, endPoint y: 123, distance: 10.6
click at [225, 113] on div "43m 0h 43m" at bounding box center [250, 107] width 82 height 12
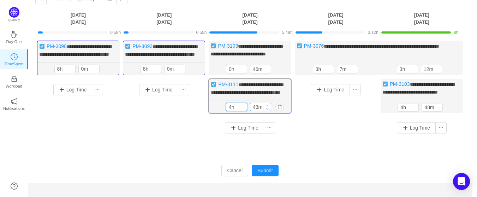
type input "4h"
drag, startPoint x: 262, startPoint y: 121, endPoint x: 250, endPoint y: 121, distance: 11.3
click at [250, 111] on input "43m" at bounding box center [260, 107] width 20 height 8
type input "0m"
drag, startPoint x: 235, startPoint y: 75, endPoint x: 221, endPoint y: 77, distance: 13.8
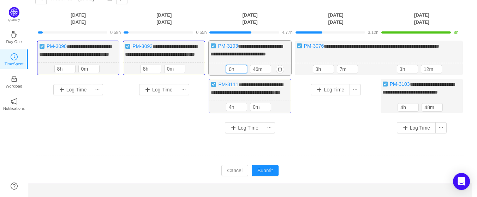
click at [221, 76] on div "46m 0h 46m" at bounding box center [250, 69] width 82 height 12
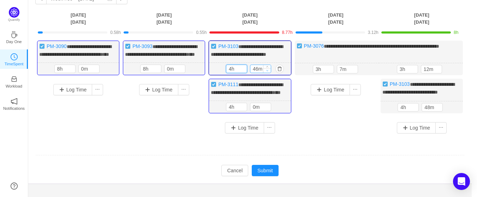
type input "4h"
click at [267, 71] on icon "icon: down" at bounding box center [267, 70] width 2 height 1
click at [267, 72] on icon "icon: down" at bounding box center [267, 70] width 2 height 2
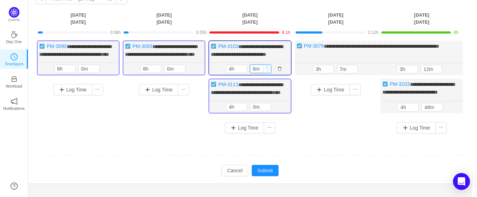
type input "0m"
click at [267, 73] on span "Decrease Value" at bounding box center [266, 70] width 7 height 5
click at [259, 176] on button "Submit" at bounding box center [265, 170] width 27 height 11
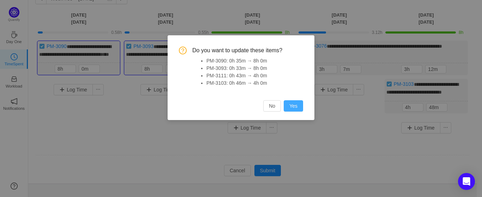
click at [298, 103] on button "Yes" at bounding box center [293, 105] width 19 height 11
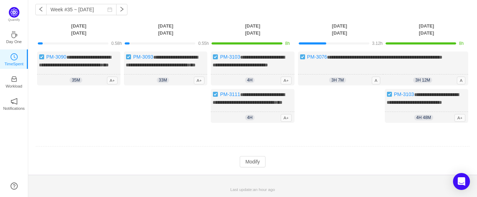
scroll to position [43, 0]
click at [76, 77] on span "35m" at bounding box center [76, 80] width 12 height 6
click at [250, 162] on button "Modify" at bounding box center [253, 161] width 26 height 11
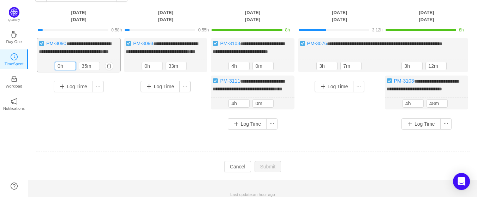
drag, startPoint x: 63, startPoint y: 72, endPoint x: 37, endPoint y: 67, distance: 26.3
click at [37, 67] on div "35m 0h 35m" at bounding box center [78, 66] width 83 height 12
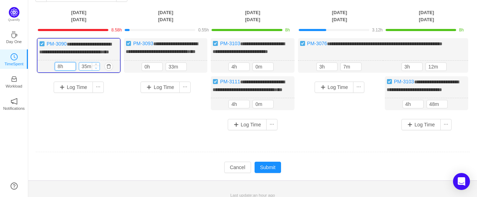
type input "8h"
click at [96, 69] on icon "icon: down" at bounding box center [96, 68] width 2 height 2
type input "0m"
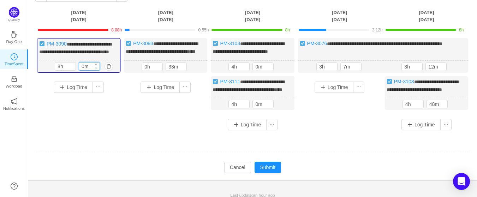
click at [96, 69] on icon "icon: down" at bounding box center [96, 68] width 2 height 2
click at [131, 123] on div "Log Time" at bounding box center [165, 99] width 83 height 47
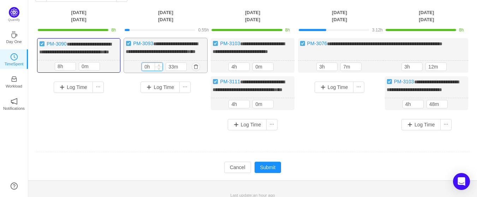
drag, startPoint x: 151, startPoint y: 75, endPoint x: 142, endPoint y: 73, distance: 9.8
click at [142, 71] on div "0h" at bounding box center [152, 67] width 21 height 8
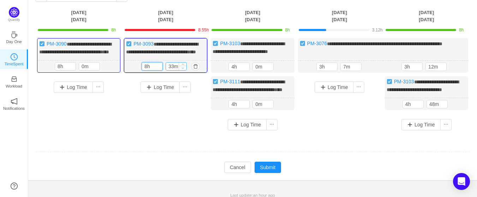
type input "8h"
click at [184, 69] on icon "icon: down" at bounding box center [183, 68] width 2 height 2
type input "0m"
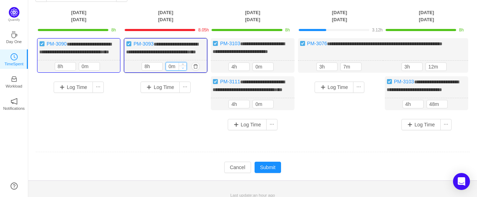
click at [184, 69] on icon "icon: down" at bounding box center [183, 68] width 2 height 2
click at [328, 136] on div "**********" at bounding box center [252, 86] width 435 height 97
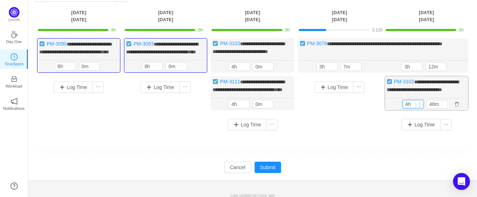
click at [410, 108] on input "4h" at bounding box center [413, 104] width 20 height 8
click at [318, 44] on link "PM-3076" at bounding box center [317, 44] width 20 height 6
click at [339, 54] on div "**********" at bounding box center [383, 55] width 170 height 35
click at [373, 71] on button "button" at bounding box center [372, 67] width 8 height 8
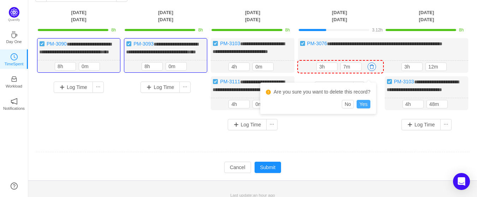
click at [365, 101] on button "Yes" at bounding box center [364, 104] width 14 height 8
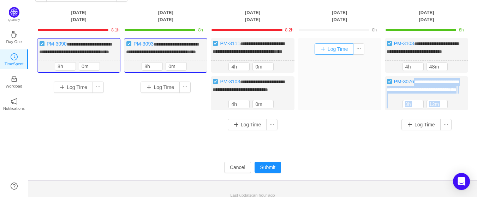
drag, startPoint x: 418, startPoint y: 100, endPoint x: 341, endPoint y: 49, distance: 92.5
click at [341, 49] on div "**********" at bounding box center [252, 86] width 435 height 97
click at [332, 51] on button "Log Time" at bounding box center [334, 48] width 39 height 11
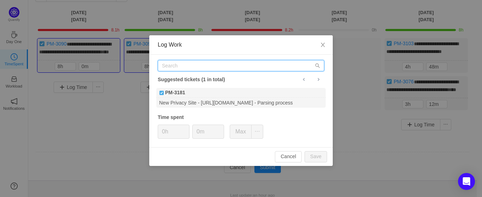
click at [237, 65] on input "text" at bounding box center [241, 65] width 167 height 11
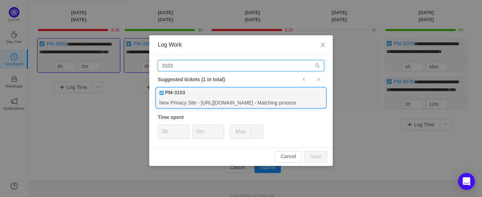
type input "3103"
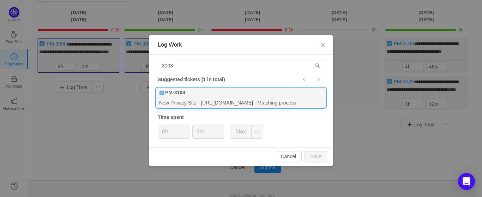
click at [189, 99] on div "New Privacy Site - https://vymaps.com - Matching process" at bounding box center [241, 103] width 170 height 10
click at [312, 156] on button "Save" at bounding box center [316, 156] width 23 height 11
type input "0h"
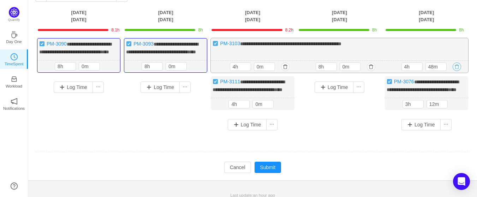
click at [458, 71] on button "button" at bounding box center [457, 67] width 8 height 8
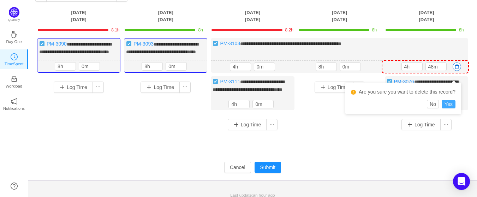
click at [451, 107] on button "Yes" at bounding box center [449, 104] width 14 height 8
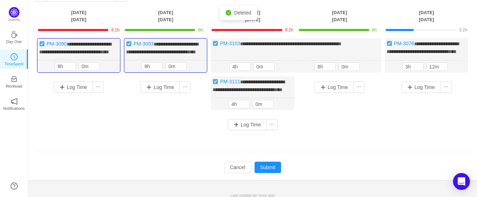
click at [349, 123] on div "Log Time" at bounding box center [339, 99] width 83 height 47
click at [457, 71] on button "button" at bounding box center [457, 67] width 8 height 8
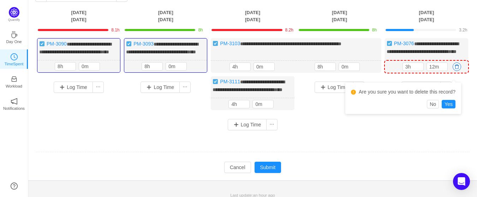
click at [452, 100] on div "Are you sure you want to delete this record?" at bounding box center [403, 93] width 105 height 13
click at [448, 105] on button "Yes" at bounding box center [449, 104] width 14 height 8
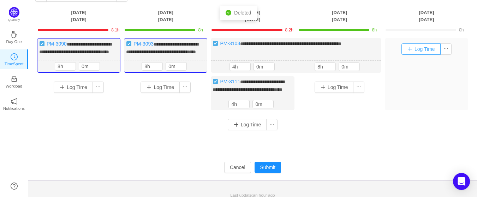
click at [418, 49] on button "Log Time" at bounding box center [421, 48] width 39 height 11
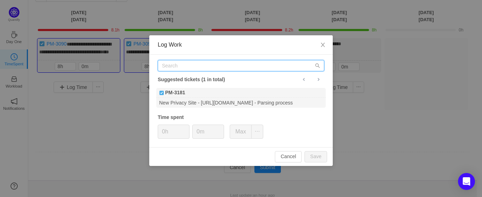
click at [177, 66] on input "text" at bounding box center [241, 65] width 167 height 11
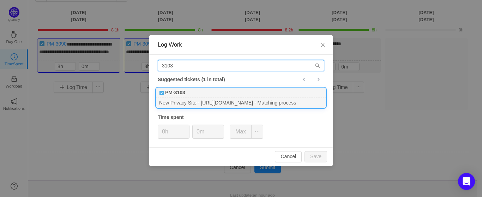
type input "3103"
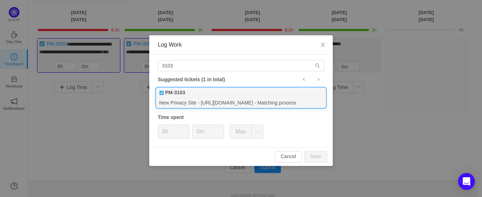
click at [194, 97] on div "PM-3103" at bounding box center [241, 93] width 170 height 10
click at [315, 160] on button "Save" at bounding box center [316, 156] width 23 height 11
type input "0h"
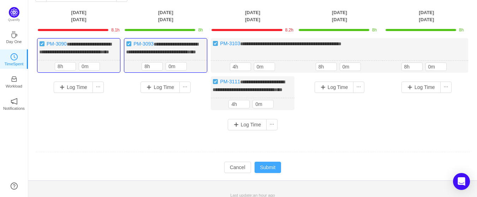
click at [271, 173] on button "Submit" at bounding box center [268, 167] width 27 height 11
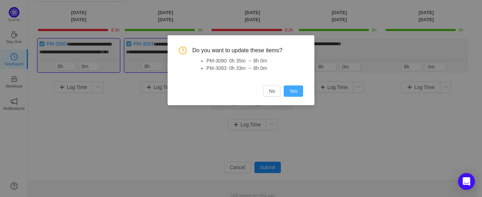
click at [292, 92] on button "Yes" at bounding box center [293, 90] width 19 height 11
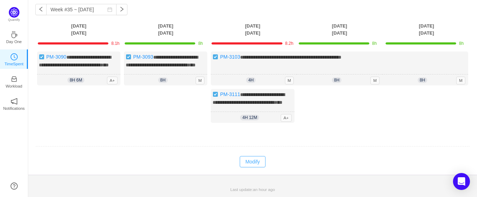
click at [258, 163] on button "Modify" at bounding box center [253, 161] width 26 height 11
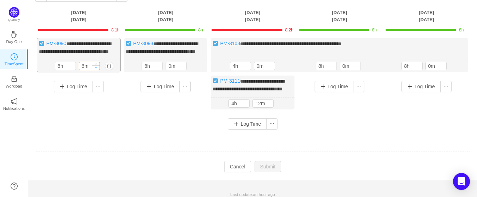
type input "0m"
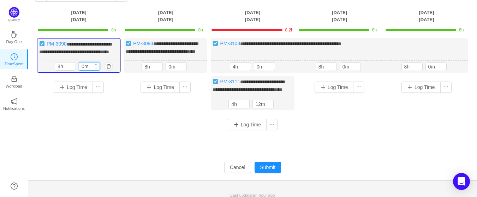
click at [96, 69] on icon "icon: down" at bounding box center [96, 68] width 2 height 2
click at [96, 69] on icon "icon: down" at bounding box center [96, 67] width 2 height 1
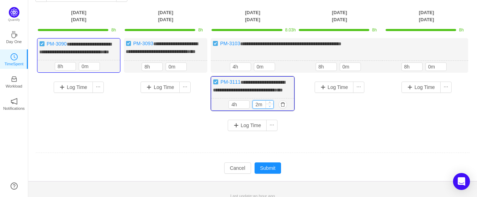
click at [269, 107] on icon "icon: down" at bounding box center [270, 106] width 2 height 2
type input "0m"
click at [269, 107] on icon "icon: down" at bounding box center [270, 106] width 2 height 2
click at [270, 174] on button "Submit" at bounding box center [268, 167] width 27 height 11
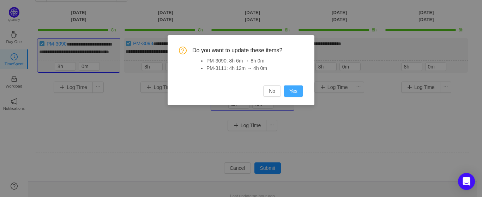
click at [295, 94] on button "Yes" at bounding box center [293, 90] width 19 height 11
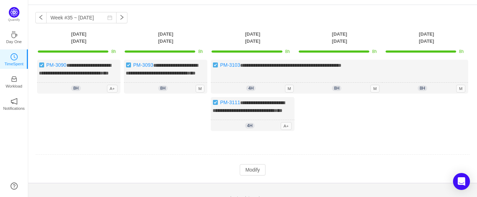
scroll to position [0, 0]
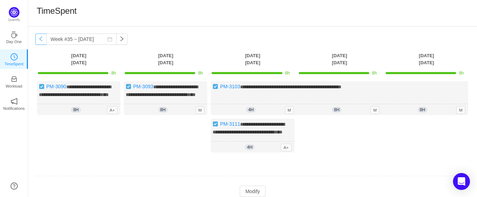
click at [40, 41] on button "button" at bounding box center [40, 39] width 11 height 11
type input "Week #34 ~ Aug 18"
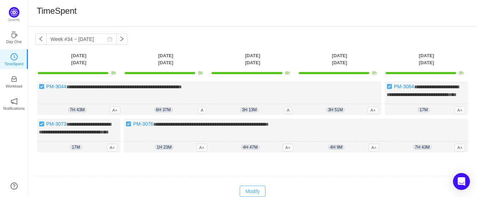
scroll to position [43, 0]
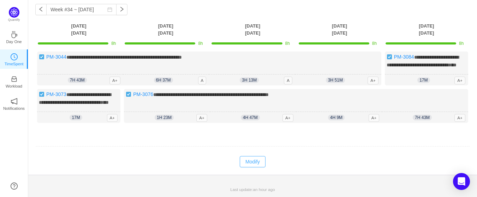
click at [253, 164] on button "Modify" at bounding box center [253, 161] width 26 height 11
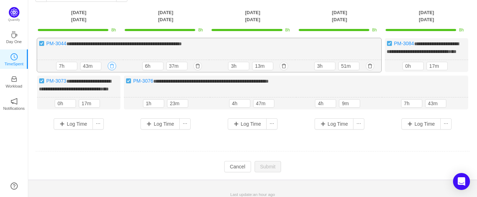
click at [113, 70] on button "button" at bounding box center [112, 66] width 8 height 8
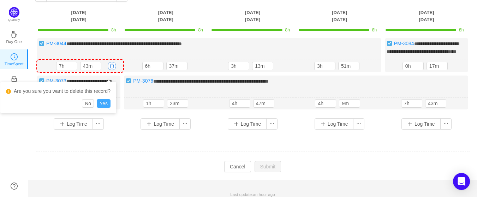
click at [104, 104] on button "Yes" at bounding box center [104, 103] width 14 height 8
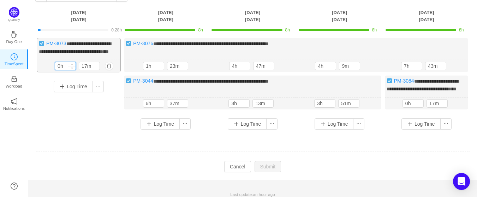
drag, startPoint x: 66, startPoint y: 72, endPoint x: 55, endPoint y: 72, distance: 10.6
click at [55, 70] on input "0h" at bounding box center [65, 66] width 20 height 8
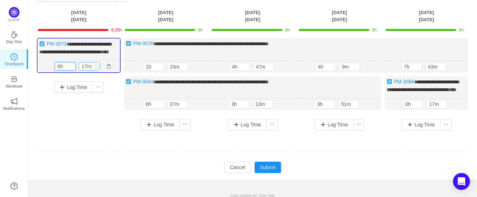
type input "8h"
click at [97, 69] on icon "icon: down" at bounding box center [96, 68] width 2 height 2
type input "0m"
click at [97, 69] on icon "icon: down" at bounding box center [96, 68] width 2 height 2
click at [94, 123] on div "Log Time" at bounding box center [78, 99] width 83 height 47
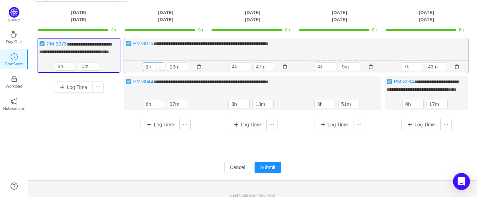
click at [154, 71] on input "1h" at bounding box center [153, 67] width 20 height 8
drag, startPoint x: 154, startPoint y: 74, endPoint x: 148, endPoint y: 74, distance: 6.0
click at [148, 71] on input "1h" at bounding box center [153, 67] width 20 height 8
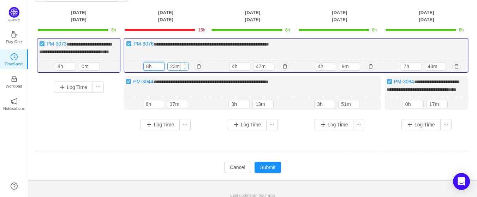
type input "8h"
click at [183, 70] on span "Decrease Value" at bounding box center [184, 68] width 7 height 5
type input "0m"
click at [183, 70] on span "Decrease Value" at bounding box center [184, 68] width 7 height 5
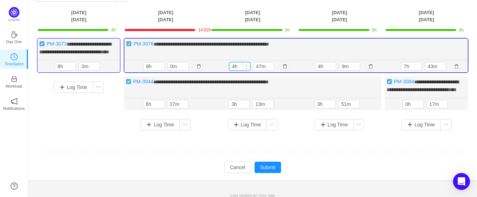
drag, startPoint x: 237, startPoint y: 74, endPoint x: 230, endPoint y: 74, distance: 6.7
click at [230, 70] on input "4h" at bounding box center [240, 67] width 20 height 8
click at [247, 69] on icon "icon: down" at bounding box center [246, 68] width 2 height 2
drag, startPoint x: 239, startPoint y: 73, endPoint x: 232, endPoint y: 73, distance: 7.1
click at [232, 70] on input "7h" at bounding box center [240, 67] width 20 height 8
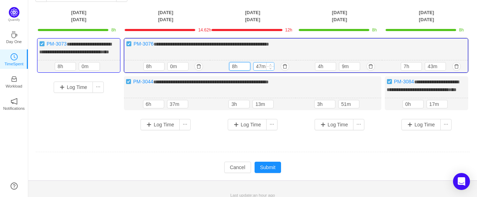
type input "8h"
click at [262, 70] on input "47m" at bounding box center [264, 67] width 20 height 8
click at [269, 69] on icon "icon: down" at bounding box center [270, 68] width 2 height 2
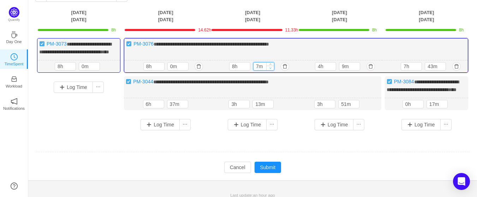
click at [269, 69] on icon "icon: down" at bounding box center [270, 68] width 2 height 2
type input "0m"
click at [269, 69] on icon "icon: down" at bounding box center [270, 68] width 2 height 2
drag, startPoint x: 324, startPoint y: 71, endPoint x: 317, endPoint y: 72, distance: 7.5
click at [317, 70] on input "4h" at bounding box center [325, 67] width 20 height 8
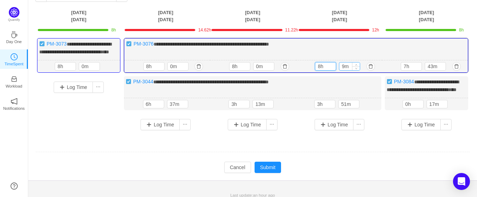
type input "8h"
click at [346, 70] on input "9m" at bounding box center [349, 67] width 20 height 8
type input "0m"
click at [356, 69] on icon "icon: down" at bounding box center [356, 68] width 2 height 2
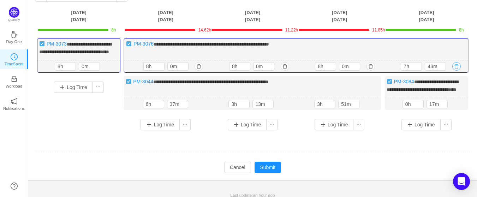
click at [457, 71] on button "button" at bounding box center [456, 66] width 8 height 8
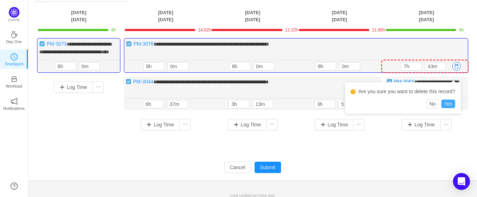
click at [450, 105] on button "Yes" at bounding box center [448, 104] width 14 height 8
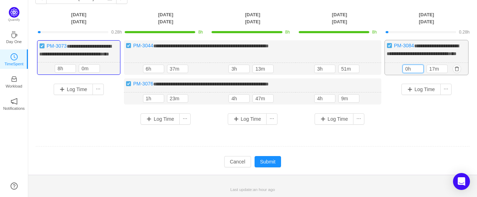
drag, startPoint x: 412, startPoint y: 72, endPoint x: 398, endPoint y: 75, distance: 14.8
click at [398, 75] on div "17m 0h 17m" at bounding box center [426, 69] width 83 height 12
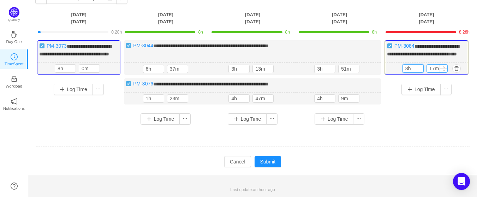
type input "8h"
drag, startPoint x: 437, startPoint y: 76, endPoint x: 422, endPoint y: 76, distance: 15.2
click at [422, 73] on div "8h 17m" at bounding box center [427, 68] width 48 height 8
type input "0m"
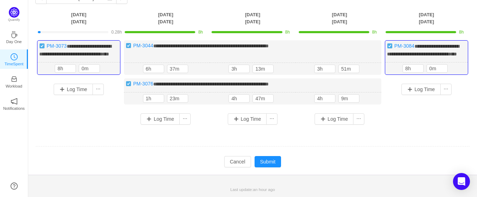
click at [403, 117] on div "Log Time" at bounding box center [426, 97] width 83 height 39
drag, startPoint x: 151, startPoint y: 72, endPoint x: 145, endPoint y: 73, distance: 5.7
click at [145, 73] on input "6h" at bounding box center [153, 69] width 20 height 8
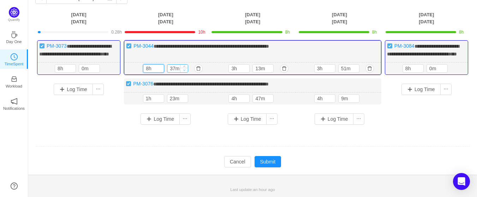
type input "8h"
click at [184, 71] on icon "icon: down" at bounding box center [184, 70] width 2 height 2
type input "0m"
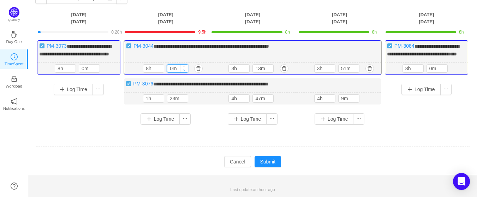
click at [184, 71] on icon "icon: down" at bounding box center [184, 70] width 2 height 2
drag, startPoint x: 238, startPoint y: 74, endPoint x: 233, endPoint y: 74, distance: 4.9
click at [233, 72] on input "3h" at bounding box center [239, 69] width 20 height 8
type input "8h"
click at [271, 71] on icon "icon: down" at bounding box center [270, 70] width 2 height 2
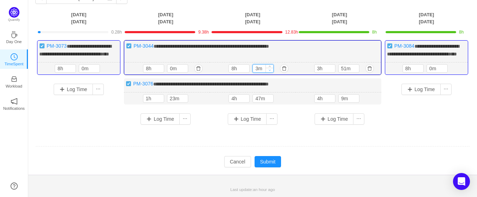
type input "0m"
click at [271, 71] on icon "icon: down" at bounding box center [270, 70] width 2 height 2
drag, startPoint x: 325, startPoint y: 74, endPoint x: 312, endPoint y: 74, distance: 12.7
click at [312, 74] on div "3h 51m 3h 51m" at bounding box center [338, 69] width 85 height 12
type input "8h"
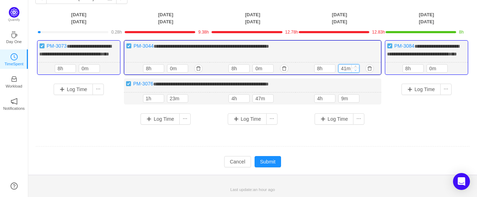
click at [356, 71] on icon "icon: down" at bounding box center [355, 70] width 2 height 2
click at [355, 71] on icon "icon: down" at bounding box center [355, 70] width 2 height 2
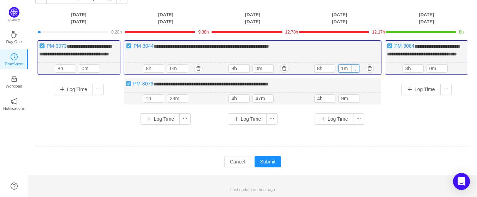
type input "0m"
click at [355, 71] on icon "icon: down" at bounding box center [355, 70] width 2 height 2
click at [197, 102] on button "button" at bounding box center [198, 98] width 8 height 8
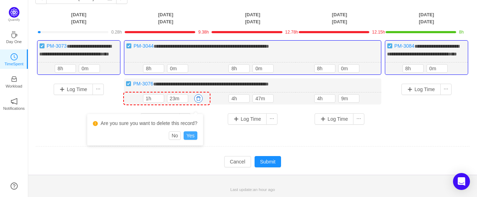
click at [193, 135] on button "Yes" at bounding box center [191, 135] width 14 height 8
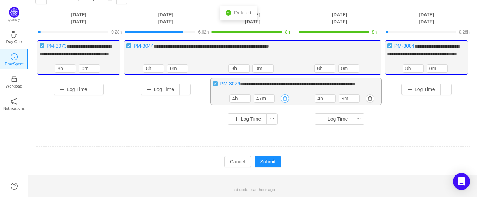
click at [285, 103] on button "button" at bounding box center [285, 98] width 8 height 8
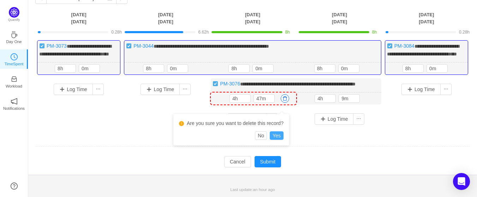
click at [276, 131] on button "Yes" at bounding box center [277, 135] width 14 height 8
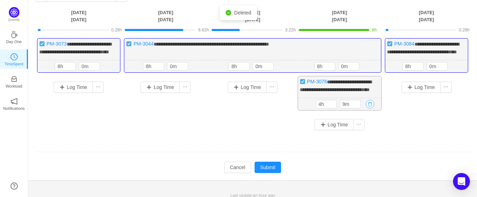
click at [370, 108] on button "button" at bounding box center [370, 104] width 8 height 8
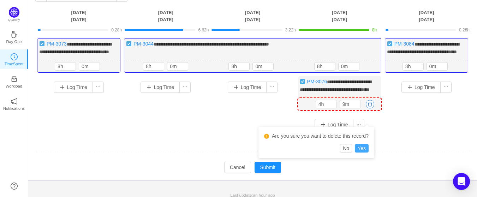
click at [363, 147] on button "Yes" at bounding box center [362, 148] width 14 height 8
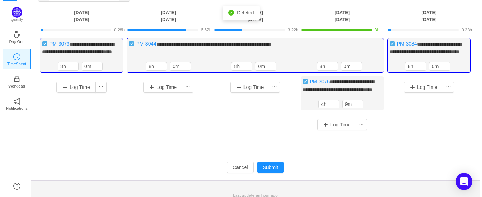
scroll to position [18, 0]
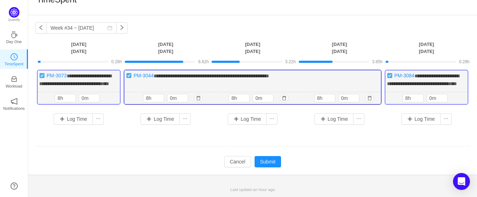
click at [190, 73] on span "**********" at bounding box center [211, 75] width 115 height 5
click at [127, 73] on img at bounding box center [129, 76] width 6 height 6
click at [130, 73] on img at bounding box center [129, 76] width 6 height 6
click at [369, 99] on button "button" at bounding box center [369, 98] width 8 height 8
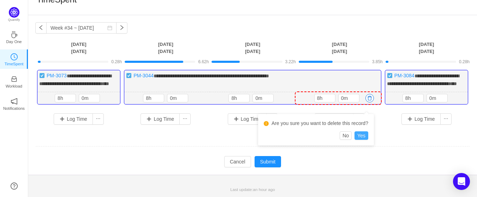
click at [363, 131] on button "Yes" at bounding box center [362, 135] width 14 height 8
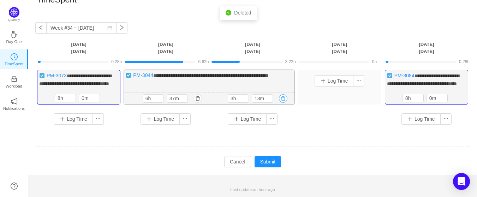
click at [285, 97] on button "button" at bounding box center [283, 98] width 8 height 8
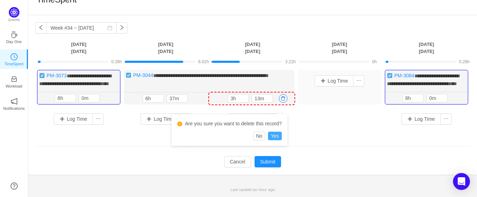
click at [279, 132] on button "Yes" at bounding box center [275, 136] width 14 height 8
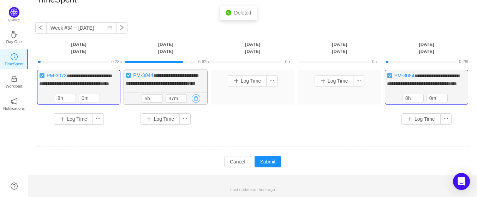
click at [198, 98] on button "button" at bounding box center [196, 98] width 8 height 8
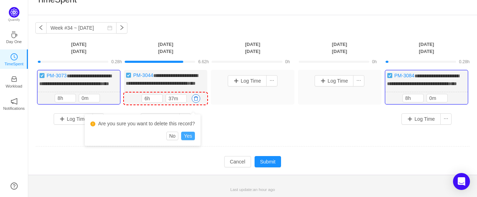
click at [192, 132] on button "Yes" at bounding box center [188, 136] width 14 height 8
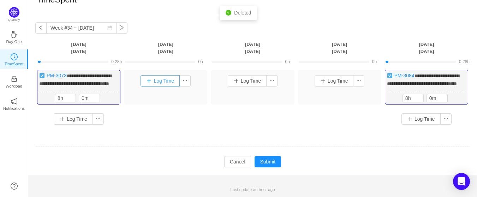
click at [164, 75] on button "Log Time" at bounding box center [160, 80] width 39 height 11
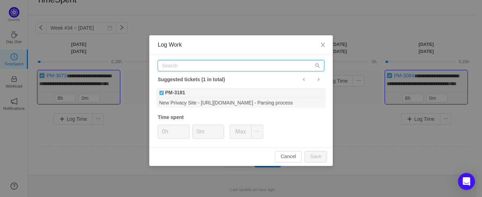
click at [192, 68] on input "text" at bounding box center [241, 65] width 167 height 11
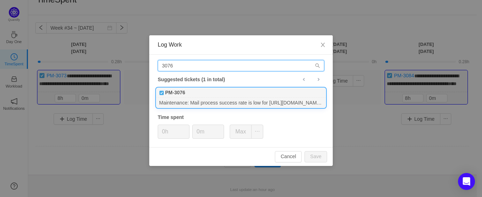
type input "3076"
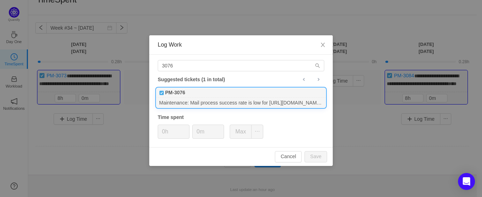
click at [211, 97] on div "PM-3076" at bounding box center [241, 93] width 170 height 10
click at [317, 159] on button "Save" at bounding box center [316, 156] width 23 height 11
type input "0h"
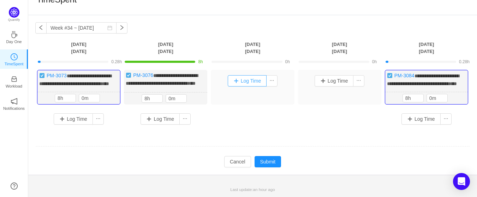
click at [239, 75] on button "Log Time" at bounding box center [247, 80] width 39 height 11
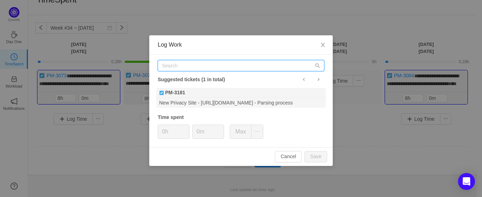
click at [180, 65] on input "text" at bounding box center [241, 65] width 167 height 11
type input "w"
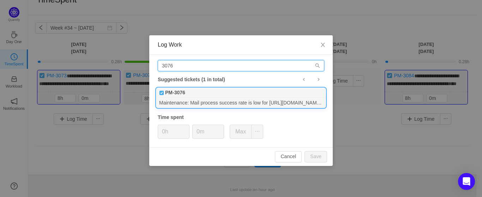
type input "3076"
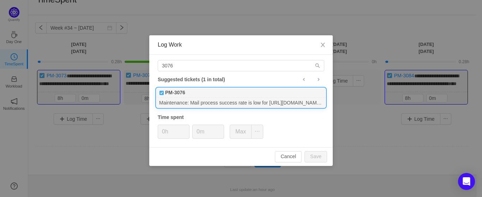
click at [188, 99] on div "Maintenance: Mail process success rate is low for https://www.familytreenow.com…" at bounding box center [241, 103] width 170 height 10
click at [312, 157] on button "Save" at bounding box center [316, 156] width 23 height 11
type input "0h"
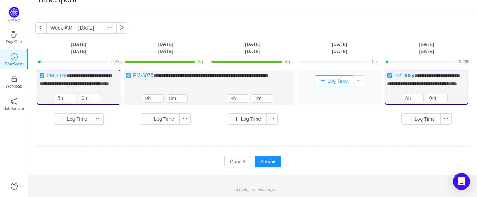
click at [328, 78] on button "Log Time" at bounding box center [334, 80] width 39 height 11
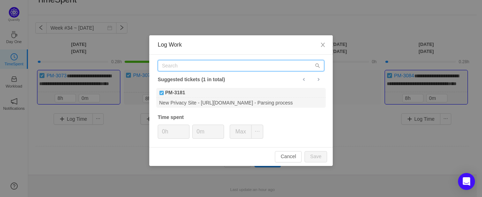
click at [178, 67] on input "text" at bounding box center [241, 65] width 167 height 11
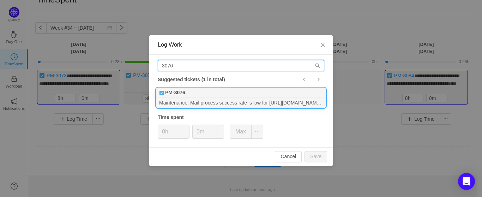
type input "3076"
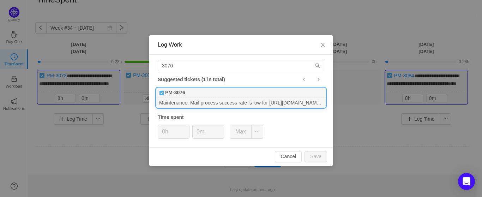
click at [185, 95] on b "PM-3076" at bounding box center [175, 92] width 20 height 7
click at [316, 157] on button "Save" at bounding box center [316, 156] width 23 height 11
type input "0h"
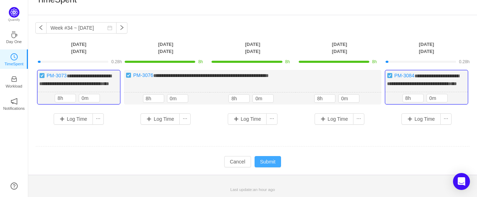
click at [265, 165] on button "Submit" at bounding box center [268, 161] width 27 height 11
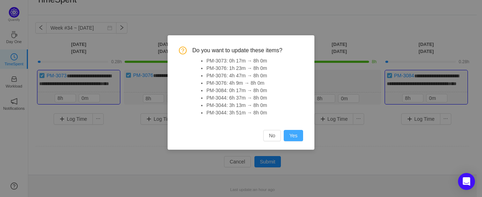
click at [291, 136] on button "Yes" at bounding box center [293, 135] width 19 height 11
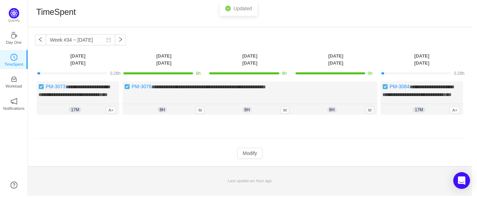
scroll to position [0, 0]
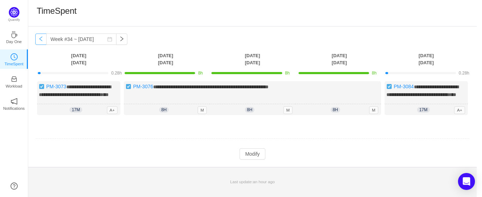
click at [39, 41] on button "button" at bounding box center [40, 39] width 11 height 11
type input "Week #33 ~ Aug 11"
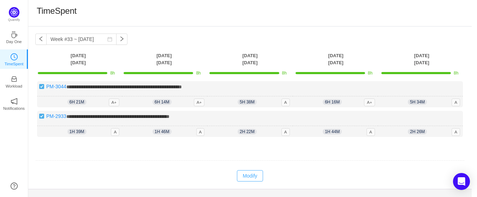
click at [247, 173] on button "Modify" at bounding box center [250, 175] width 26 height 11
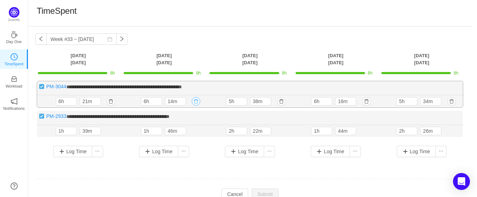
click at [196, 100] on button "button" at bounding box center [196, 101] width 8 height 8
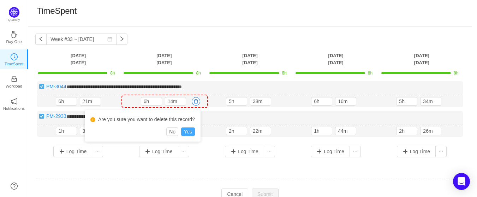
click at [187, 132] on button "Yes" at bounding box center [188, 131] width 14 height 8
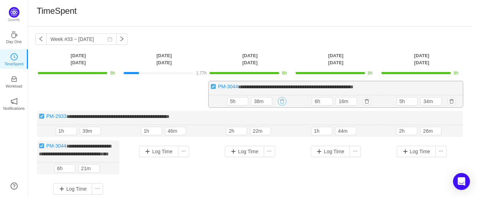
click at [281, 98] on button "button" at bounding box center [282, 101] width 8 height 8
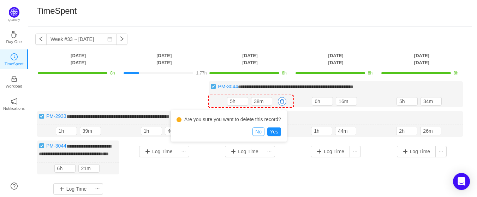
click at [262, 132] on button "No" at bounding box center [258, 131] width 12 height 8
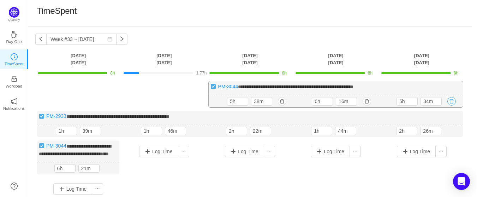
click at [452, 101] on button "button" at bounding box center [451, 101] width 8 height 8
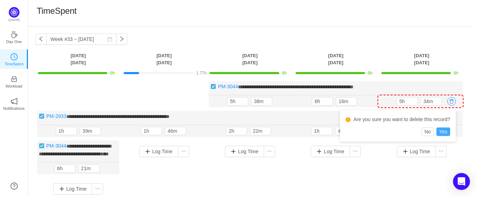
click at [441, 131] on button "Yes" at bounding box center [443, 131] width 14 height 8
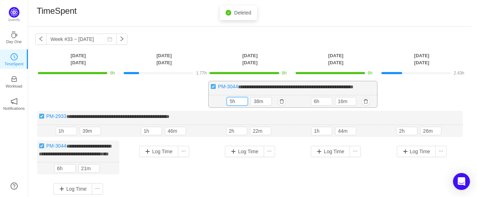
drag, startPoint x: 237, startPoint y: 101, endPoint x: 225, endPoint y: 101, distance: 11.3
click at [225, 101] on div "5h 38m 5h 38m" at bounding box center [251, 101] width 84 height 12
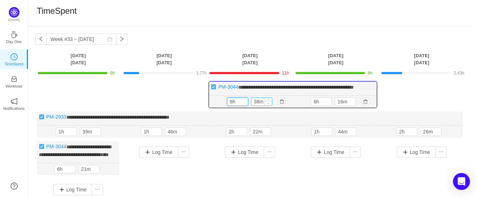
type input "8h"
click at [268, 103] on icon "icon: down" at bounding box center [268, 103] width 2 height 2
click at [269, 103] on icon "icon: down" at bounding box center [268, 103] width 2 height 2
type input "0m"
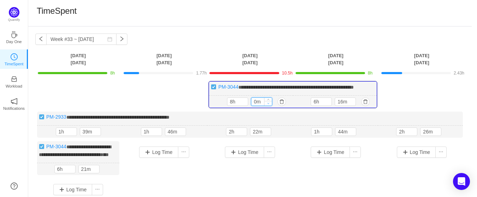
click at [269, 103] on icon "icon: down" at bounding box center [268, 103] width 2 height 2
drag, startPoint x: 320, startPoint y: 101, endPoint x: 298, endPoint y: 103, distance: 22.7
click at [298, 103] on div "6h 16m 6h 16m" at bounding box center [335, 102] width 84 height 12
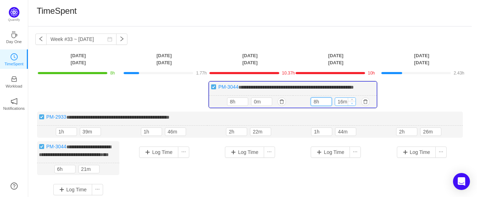
type input "8h"
click at [352, 104] on icon "icon: down" at bounding box center [352, 103] width 2 height 2
type input "0m"
click at [352, 104] on icon "icon: down" at bounding box center [352, 103] width 2 height 2
click at [280, 131] on button "button" at bounding box center [281, 131] width 8 height 8
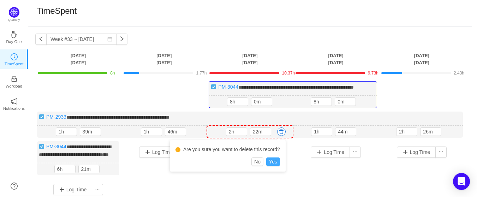
click at [270, 162] on button "Yes" at bounding box center [273, 161] width 14 height 8
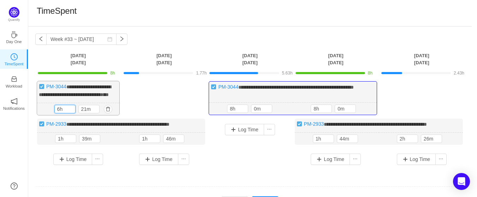
drag, startPoint x: 63, startPoint y: 114, endPoint x: 51, endPoint y: 114, distance: 11.7
click at [51, 114] on div "6h 21m 6h 21m" at bounding box center [78, 109] width 82 height 12
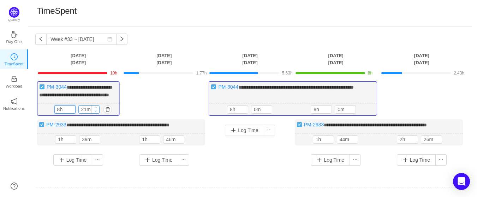
type input "8h"
click at [96, 112] on icon "icon: down" at bounding box center [95, 111] width 2 height 2
type input "0m"
click at [96, 112] on icon "icon: down" at bounding box center [95, 111] width 2 height 2
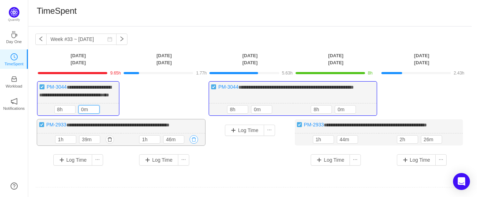
click at [193, 144] on button "button" at bounding box center [194, 139] width 8 height 8
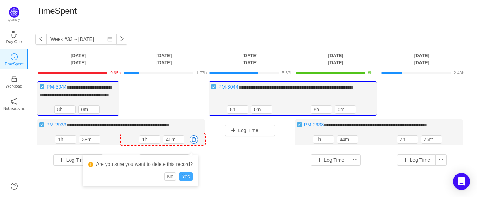
click at [185, 178] on button "Yes" at bounding box center [186, 176] width 14 height 8
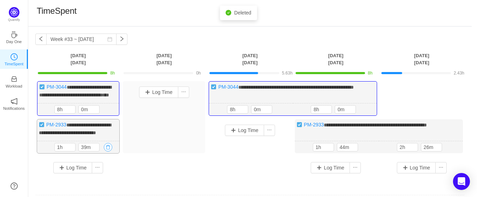
click at [111, 151] on button "button" at bounding box center [108, 147] width 8 height 8
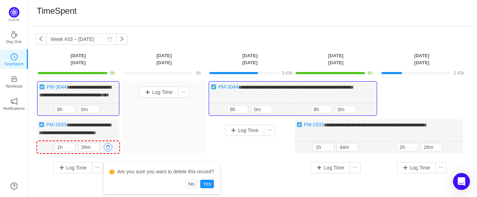
click at [214, 185] on div "Are you sure you want to delete this record? No Yes" at bounding box center [162, 177] width 116 height 31
click at [210, 185] on button "Yes" at bounding box center [207, 184] width 14 height 8
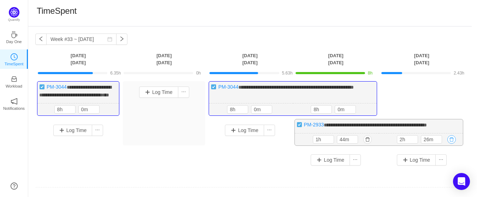
click at [454, 144] on button "button" at bounding box center [451, 139] width 8 height 8
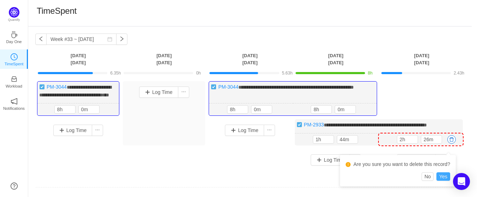
click at [446, 175] on button "Yes" at bounding box center [443, 176] width 14 height 8
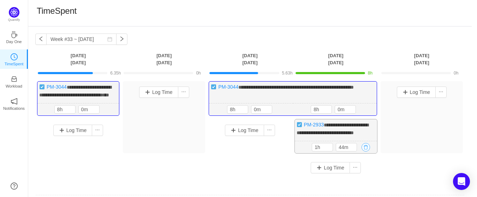
click at [365, 151] on button "button" at bounding box center [366, 147] width 8 height 8
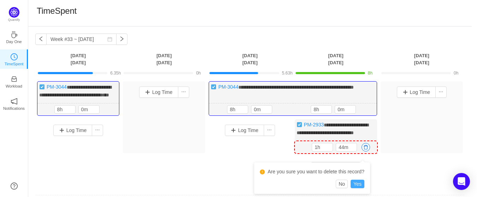
click at [357, 184] on button "Yes" at bounding box center [358, 184] width 14 height 8
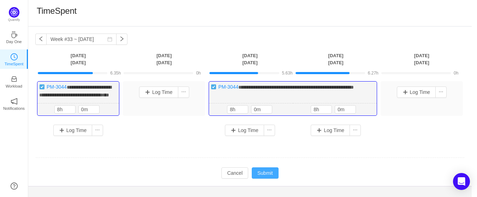
click at [273, 178] on button "Submit" at bounding box center [265, 172] width 27 height 11
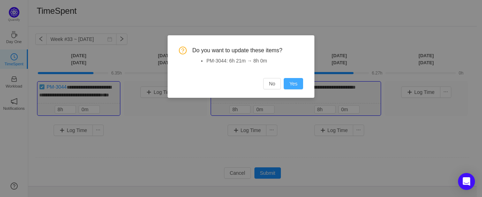
click at [293, 84] on button "Yes" at bounding box center [293, 83] width 19 height 11
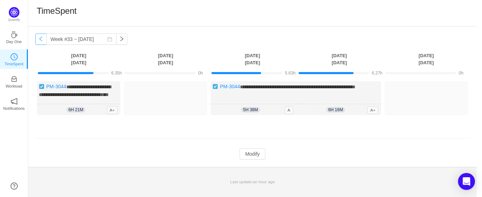
click at [40, 41] on button "button" at bounding box center [40, 39] width 11 height 11
type input "Week #32 ~ Aug 04"
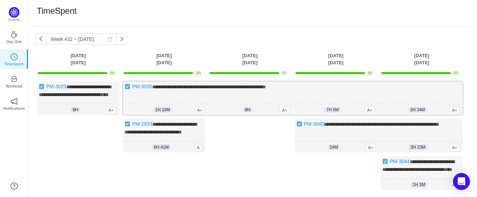
click at [162, 113] on span "1h 19m" at bounding box center [162, 110] width 19 height 6
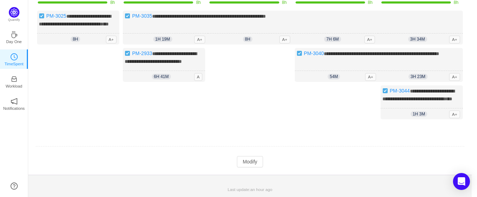
scroll to position [83, 0]
click at [244, 161] on button "Modify" at bounding box center [250, 161] width 26 height 11
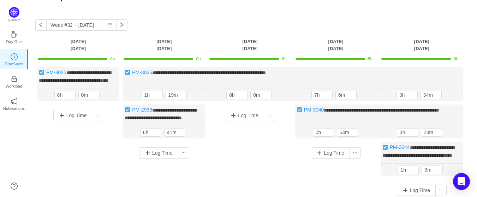
scroll to position [0, 0]
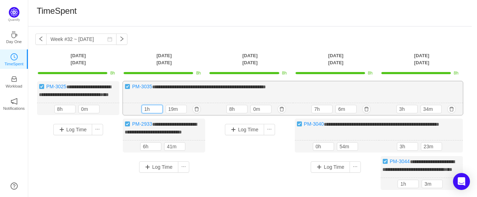
drag, startPoint x: 151, startPoint y: 116, endPoint x: 138, endPoint y: 116, distance: 12.7
click at [138, 115] on div "1h 19m 1h 19m" at bounding box center [165, 109] width 85 height 12
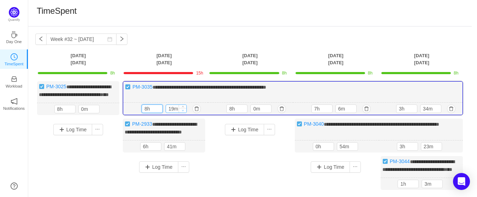
type input "8h"
click at [183, 112] on icon "icon: down" at bounding box center [183, 110] width 2 height 2
type input "0m"
click at [183, 112] on icon "icon: down" at bounding box center [183, 110] width 2 height 2
click at [253, 158] on div "Log Time" at bounding box center [250, 159] width 82 height 80
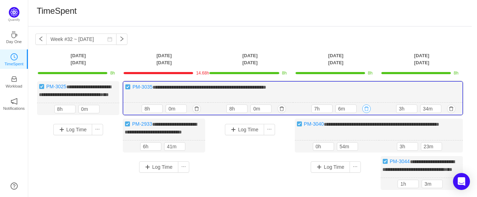
click at [366, 113] on button "button" at bounding box center [366, 109] width 8 height 8
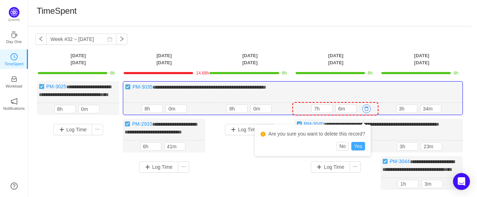
click at [359, 144] on button "Yes" at bounding box center [358, 146] width 14 height 8
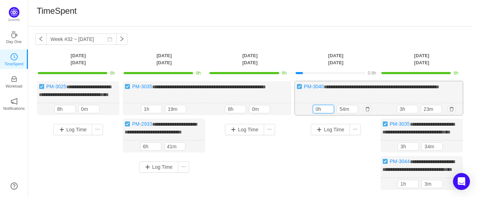
drag, startPoint x: 322, startPoint y: 117, endPoint x: 302, endPoint y: 119, distance: 19.9
click at [302, 115] on div "54m 0h 54m" at bounding box center [337, 109] width 84 height 12
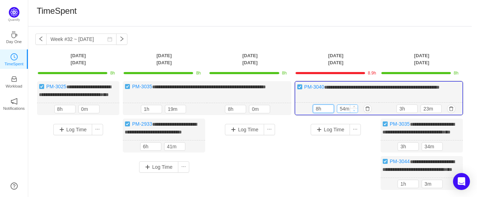
type input "8h"
click at [354, 112] on icon "icon: down" at bounding box center [354, 110] width 2 height 2
click at [355, 112] on icon "icon: down" at bounding box center [354, 110] width 2 height 2
click at [354, 112] on icon "icon: down" at bounding box center [354, 110] width 2 height 2
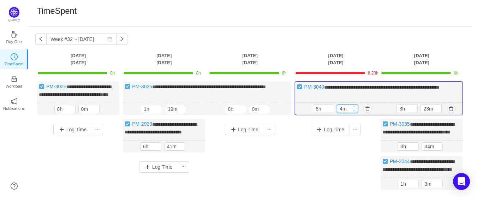
click at [354, 113] on span "Decrease Value" at bounding box center [353, 110] width 7 height 5
type input "0m"
click at [354, 113] on span "Decrease Value" at bounding box center [353, 110] width 7 height 5
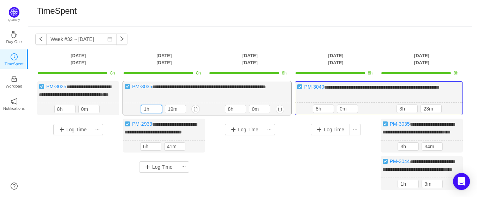
drag, startPoint x: 153, startPoint y: 117, endPoint x: 136, endPoint y: 117, distance: 17.0
click at [136, 115] on div "1h 19m 1h 19m" at bounding box center [165, 109] width 84 height 12
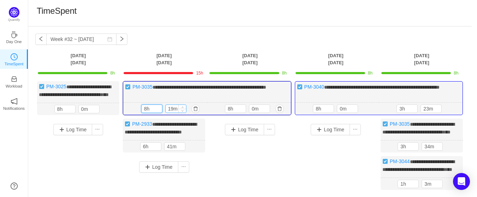
type input "8h"
click at [174, 113] on input "19m" at bounding box center [176, 109] width 20 height 8
click at [184, 112] on icon "icon: down" at bounding box center [182, 110] width 2 height 2
type input "0m"
click at [184, 112] on icon "icon: down" at bounding box center [182, 110] width 2 height 2
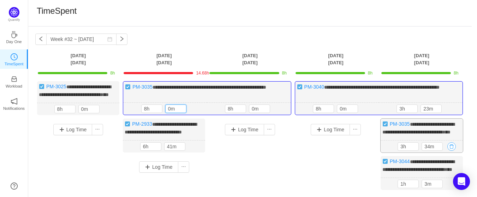
click at [454, 151] on button "button" at bounding box center [451, 146] width 8 height 8
click at [194, 151] on button "button" at bounding box center [194, 146] width 8 height 8
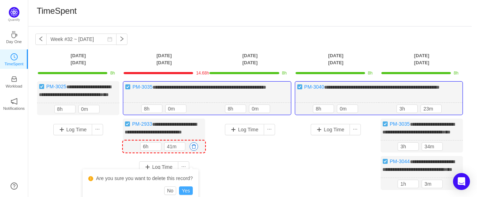
click at [185, 191] on button "Yes" at bounding box center [186, 190] width 14 height 8
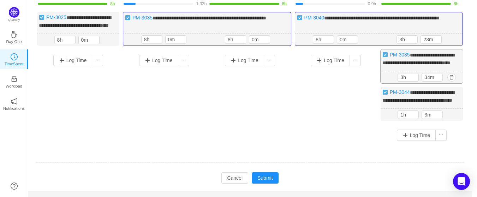
scroll to position [71, 0]
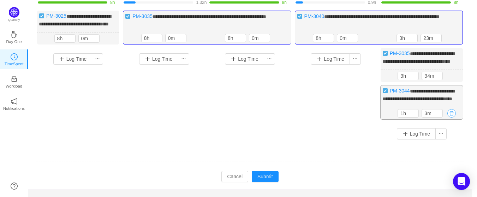
click at [453, 118] on button "button" at bounding box center [451, 113] width 8 height 8
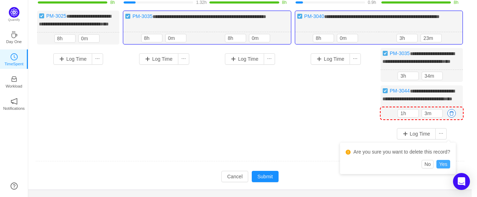
click at [445, 166] on button "Yes" at bounding box center [443, 164] width 14 height 8
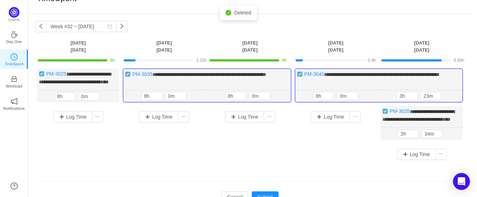
scroll to position [0, 0]
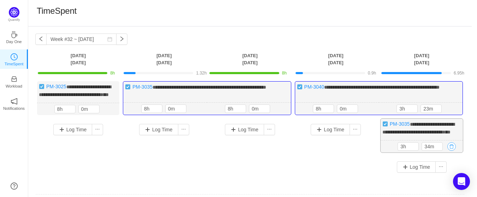
click at [451, 151] on button "button" at bounding box center [451, 146] width 8 height 8
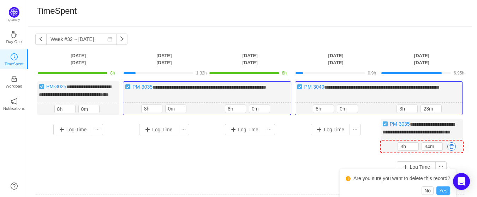
click at [445, 190] on button "Yes" at bounding box center [443, 190] width 14 height 8
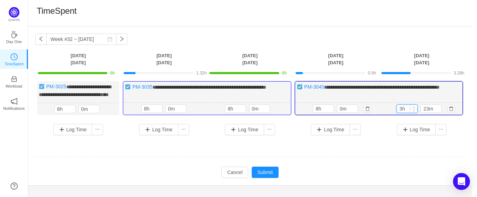
click at [403, 113] on input "3h" at bounding box center [407, 109] width 20 height 8
drag, startPoint x: 404, startPoint y: 115, endPoint x: 398, endPoint y: 116, distance: 5.7
click at [398, 113] on input "3h" at bounding box center [407, 109] width 20 height 8
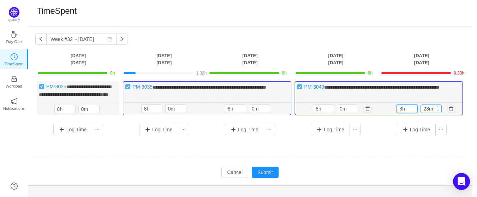
type input "8h"
click at [438, 112] on icon "icon: down" at bounding box center [438, 110] width 2 height 2
type input "0m"
click at [438, 112] on icon "icon: down" at bounding box center [438, 110] width 2 height 2
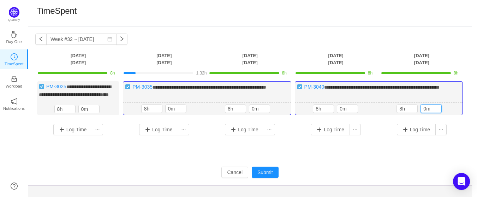
click at [314, 160] on td at bounding box center [249, 157] width 429 height 18
click at [270, 176] on button "Submit" at bounding box center [265, 172] width 27 height 11
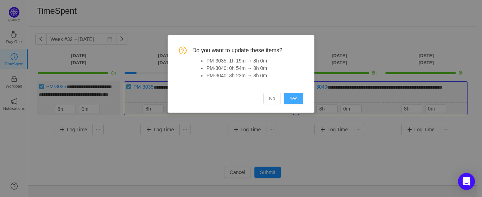
click at [293, 101] on button "Yes" at bounding box center [293, 98] width 19 height 11
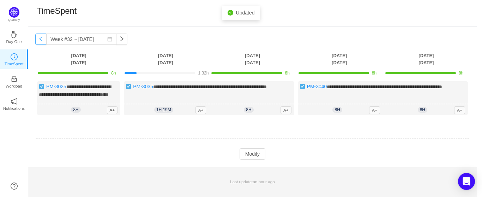
click at [41, 40] on button "button" at bounding box center [40, 39] width 11 height 11
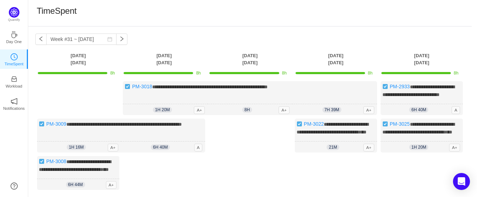
scroll to position [71, 0]
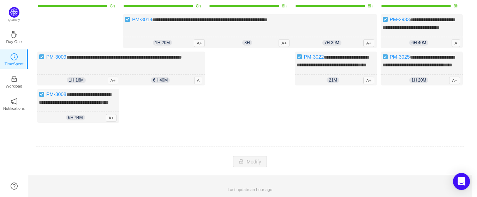
click at [273, 120] on div "Log Time" at bounding box center [250, 87] width 82 height 71
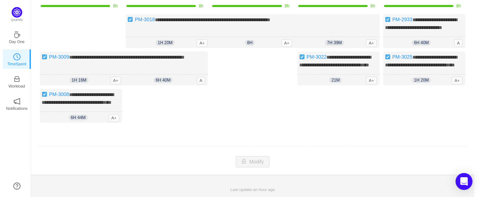
scroll to position [0, 0]
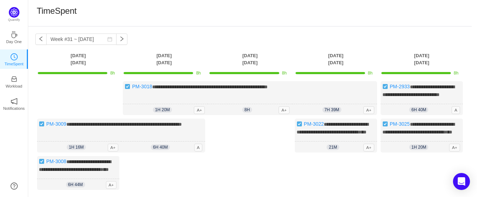
click at [238, 167] on div "Log Time" at bounding box center [250, 154] width 82 height 71
click at [117, 39] on button "button" at bounding box center [121, 39] width 11 height 11
type input "Week #32 ~ Aug 04"
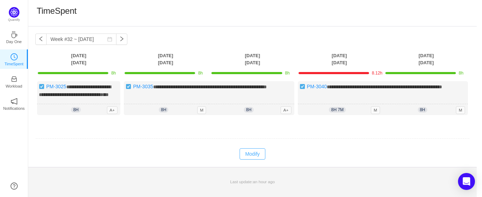
click at [252, 157] on button "Modify" at bounding box center [253, 153] width 26 height 11
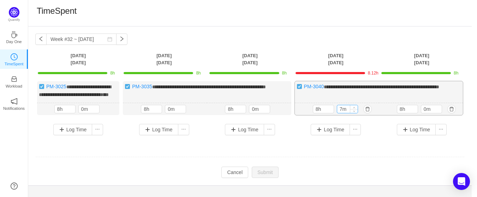
click at [347, 113] on input "7m" at bounding box center [347, 109] width 20 height 8
type input "0m"
click at [355, 112] on icon "icon: down" at bounding box center [354, 110] width 2 height 2
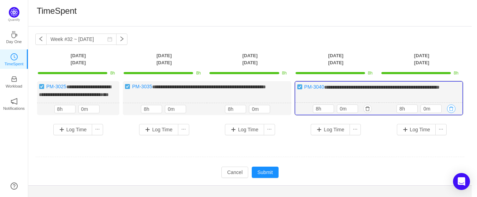
click at [450, 113] on button "button" at bounding box center [451, 109] width 8 height 8
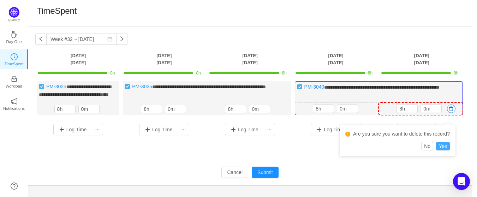
click at [446, 147] on button "Yes" at bounding box center [443, 146] width 14 height 8
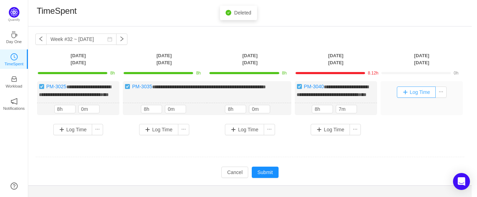
click at [416, 93] on button "Log Time" at bounding box center [416, 92] width 39 height 11
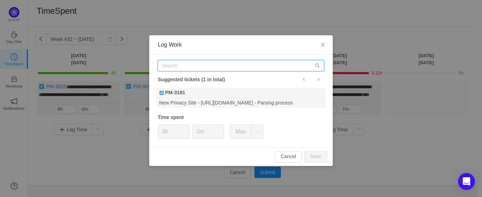
click at [197, 64] on input "text" at bounding box center [241, 65] width 167 height 11
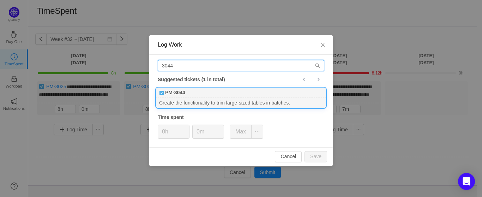
type input "3044"
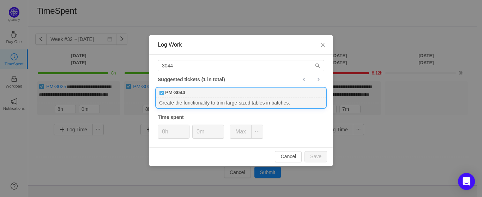
click at [193, 96] on div "PM-3044" at bounding box center [241, 93] width 170 height 10
click at [314, 155] on button "Save" at bounding box center [316, 156] width 23 height 11
type input "0h"
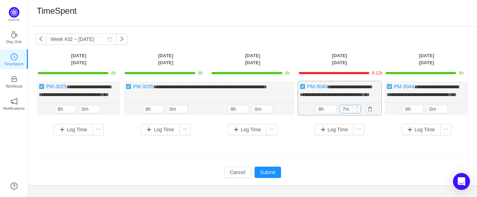
type input "0m"
click at [358, 112] on icon "icon: down" at bounding box center [357, 110] width 2 height 2
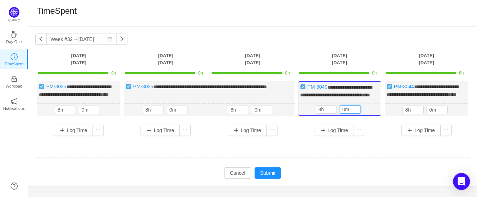
click at [387, 167] on td at bounding box center [252, 158] width 435 height 18
click at [267, 179] on button "Submit" at bounding box center [268, 172] width 27 height 11
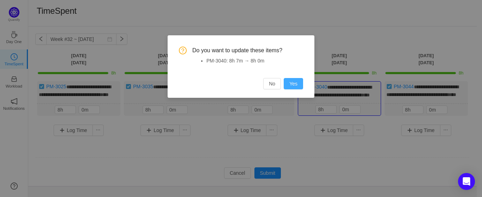
click at [295, 85] on button "Yes" at bounding box center [293, 83] width 19 height 11
